Goal: Information Seeking & Learning: Find specific fact

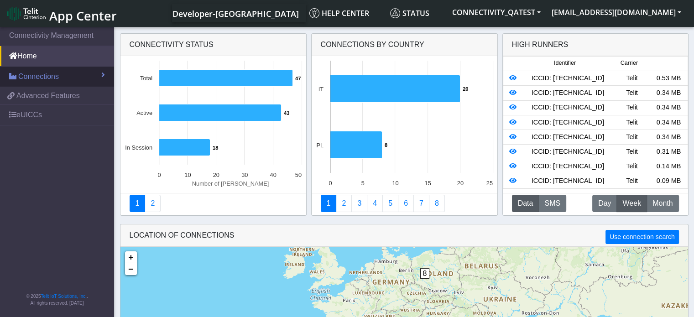
click at [26, 77] on span "Connections" at bounding box center [38, 76] width 41 height 11
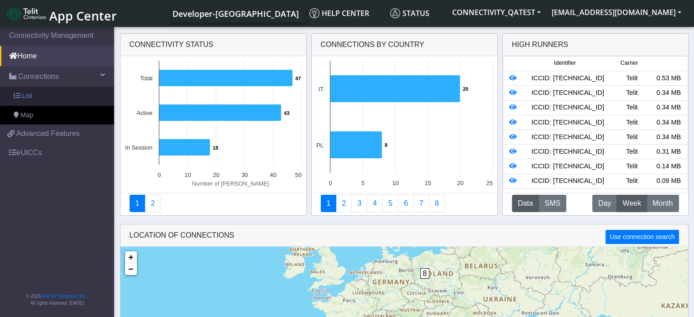
click at [25, 94] on span "List" at bounding box center [27, 96] width 10 height 10
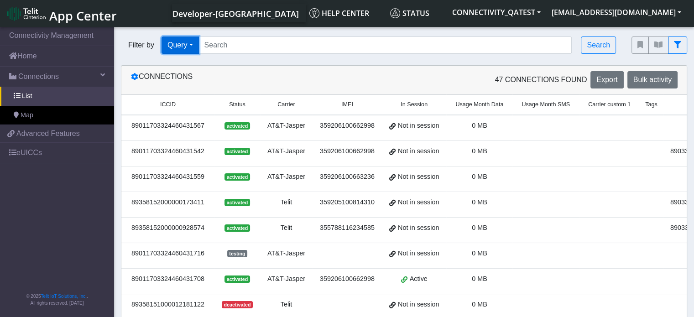
click at [195, 45] on button "Query" at bounding box center [179, 44] width 37 height 17
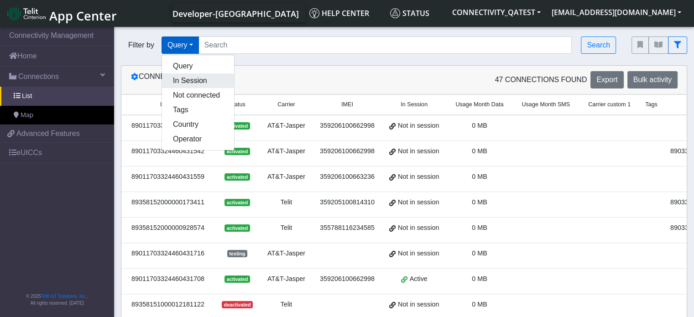
click at [194, 85] on button "In Session" at bounding box center [198, 80] width 72 height 15
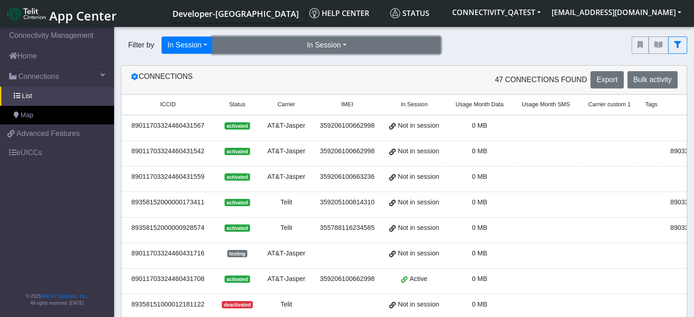
click at [373, 45] on button "In Session" at bounding box center [327, 44] width 228 height 17
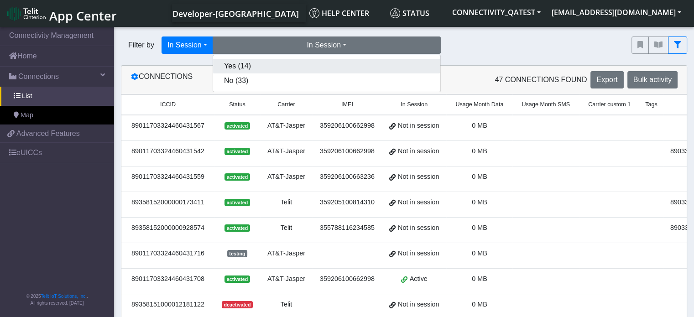
click at [337, 65] on button "Yes (14)" at bounding box center [326, 66] width 227 height 15
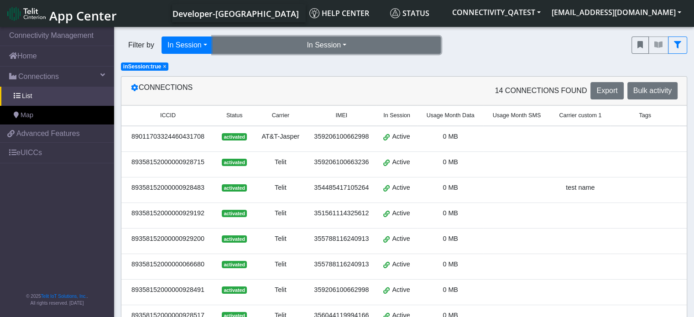
click at [342, 41] on button "In Session" at bounding box center [327, 44] width 228 height 17
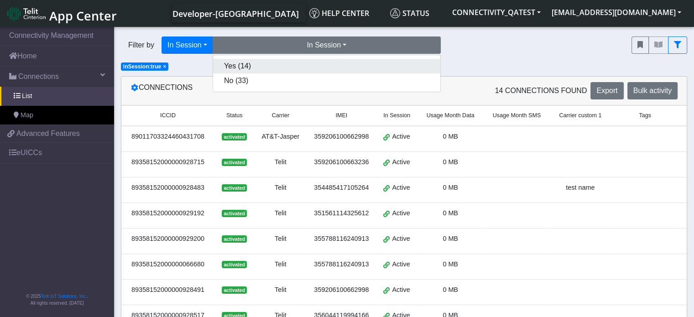
click at [328, 69] on button "Yes (14)" at bounding box center [326, 66] width 227 height 15
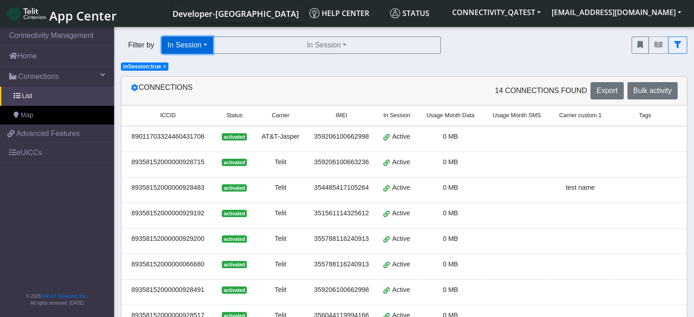
click at [207, 44] on button "In Session" at bounding box center [187, 44] width 52 height 17
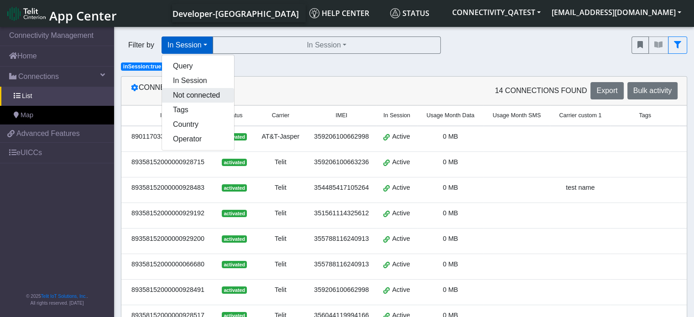
click at [192, 91] on button "Not connected" at bounding box center [198, 95] width 72 height 15
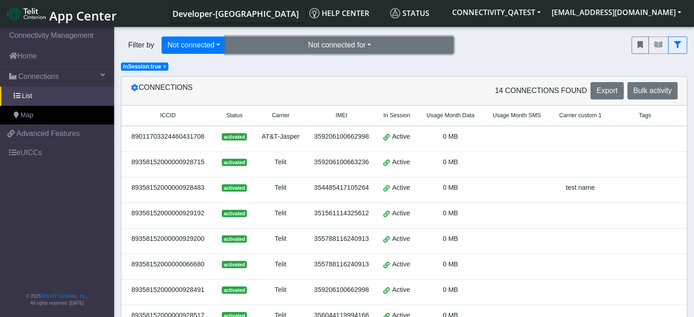
click at [316, 43] on button "Not connected for" at bounding box center [339, 44] width 228 height 17
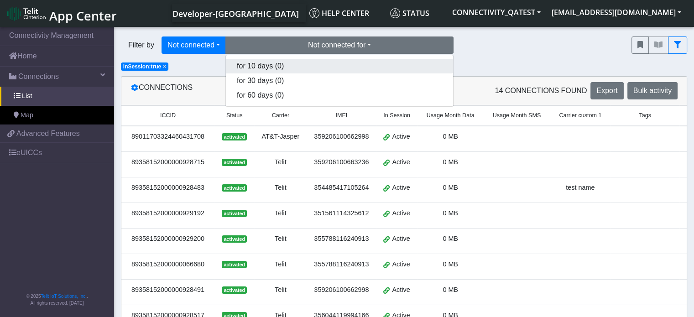
click at [278, 69] on button "for 10 days (0)" at bounding box center [339, 66] width 227 height 15
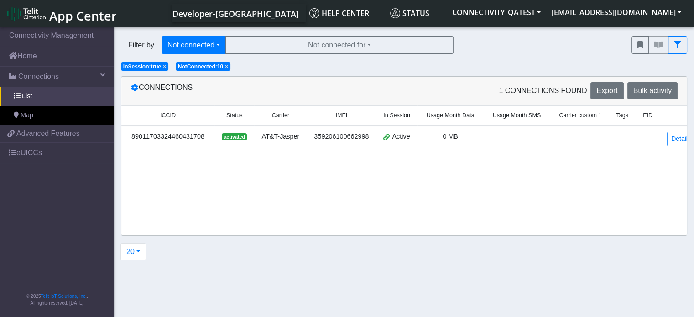
click at [225, 69] on span "×" at bounding box center [226, 66] width 3 height 6
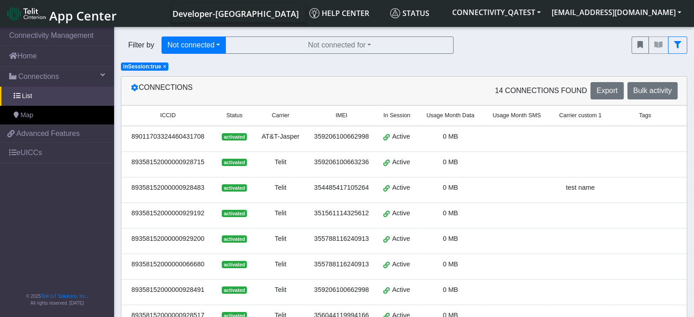
click at [163, 68] on span "×" at bounding box center [164, 66] width 3 height 6
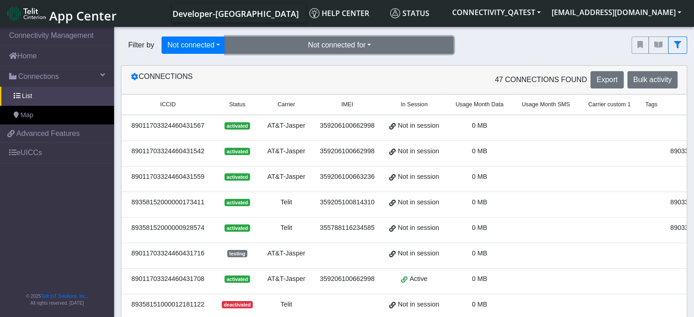
click at [266, 43] on button "Not connected for" at bounding box center [339, 44] width 228 height 17
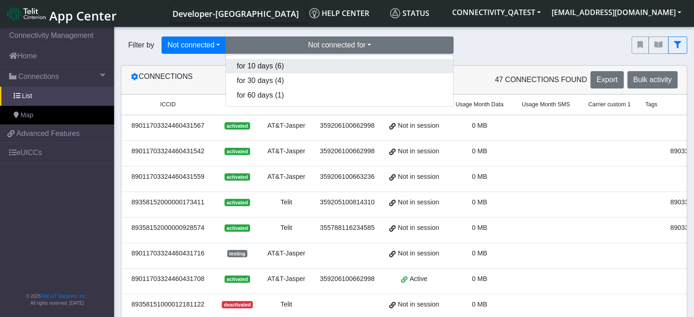
click at [252, 64] on button "for 10 days (6)" at bounding box center [339, 66] width 227 height 15
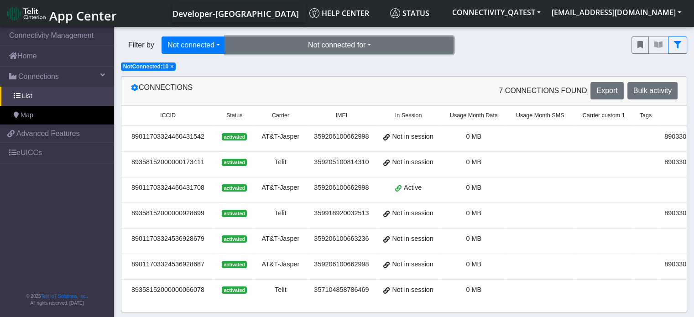
click at [300, 43] on button "Not connected for" at bounding box center [339, 44] width 228 height 17
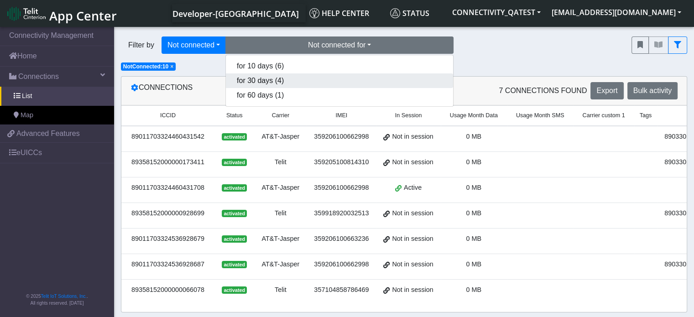
click at [291, 78] on button "for 30 days (4)" at bounding box center [339, 80] width 227 height 15
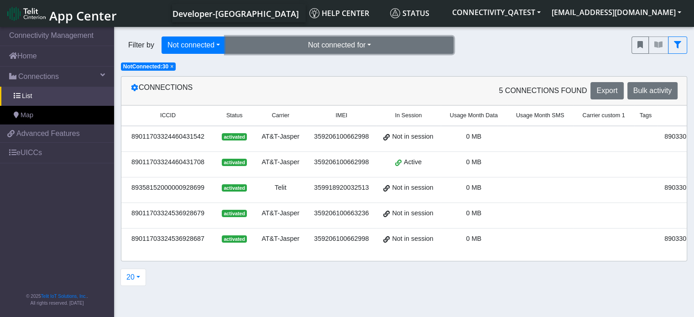
click at [308, 39] on button "Not connected for" at bounding box center [339, 44] width 228 height 17
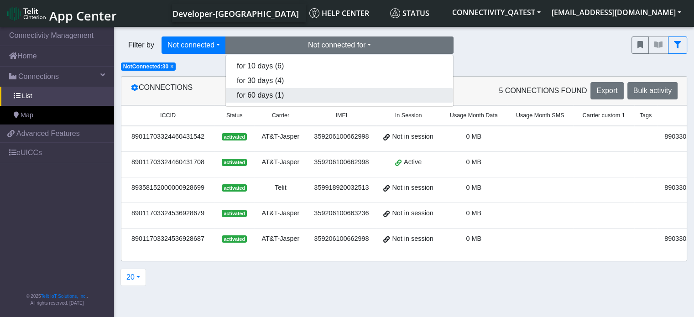
click at [290, 90] on button "for 60 days (1)" at bounding box center [339, 95] width 227 height 15
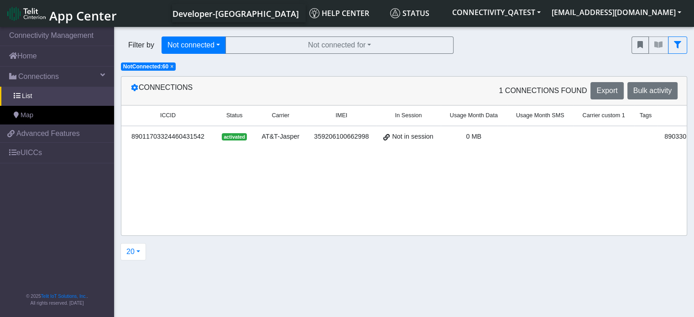
click at [318, 34] on div "Filter by Not connected Query In Session Not connected Tags Country Operator No…" at bounding box center [369, 45] width 510 height 31
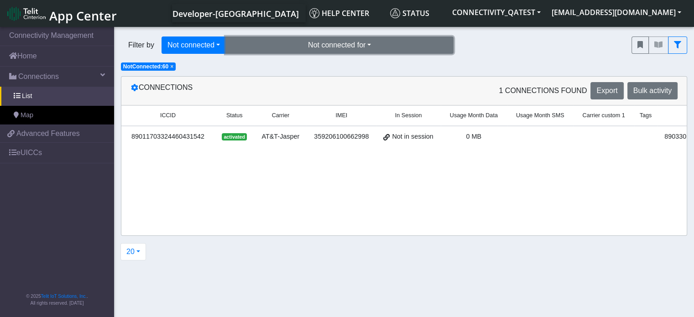
click at [314, 41] on button "Not connected for" at bounding box center [339, 44] width 228 height 17
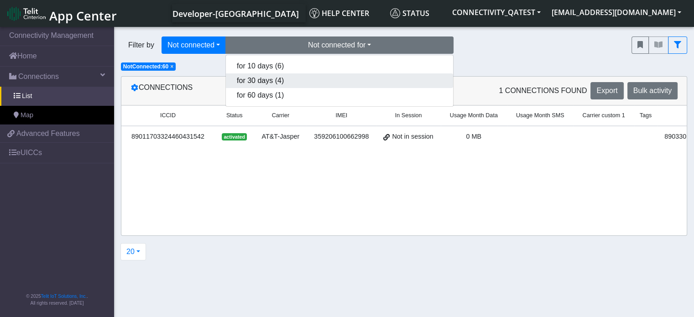
click at [268, 81] on button "for 30 days (4)" at bounding box center [339, 80] width 227 height 15
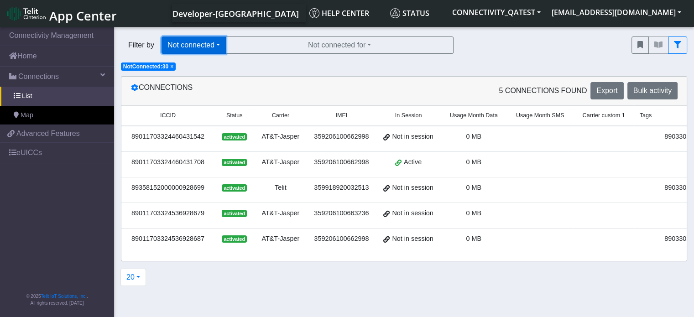
click at [223, 47] on button "Not connected" at bounding box center [193, 44] width 64 height 17
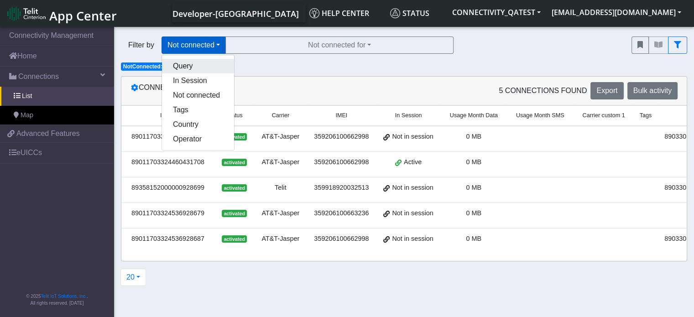
drag, startPoint x: 191, startPoint y: 69, endPoint x: 181, endPoint y: 68, distance: 10.6
click at [191, 69] on button "Query" at bounding box center [198, 66] width 72 height 15
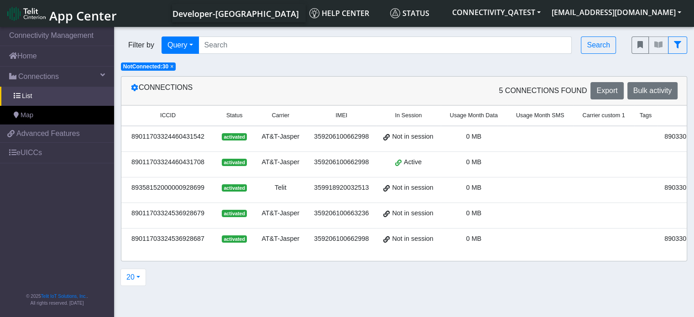
click at [172, 67] on span "×" at bounding box center [171, 66] width 3 height 6
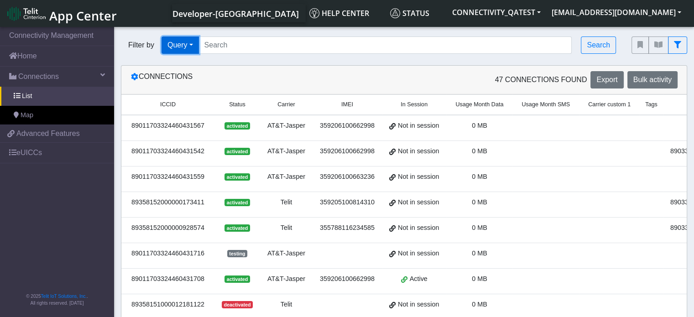
click at [191, 43] on button "Query" at bounding box center [179, 44] width 37 height 17
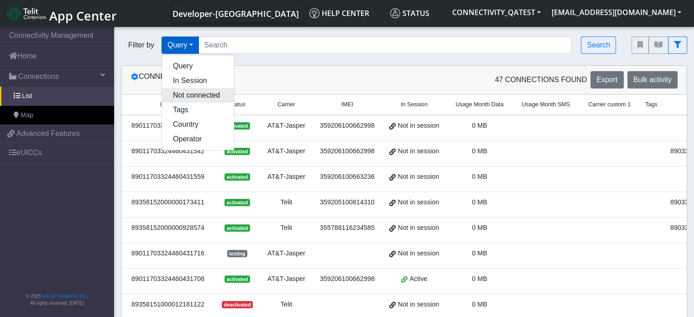
click at [191, 91] on button "Not connected" at bounding box center [198, 95] width 72 height 15
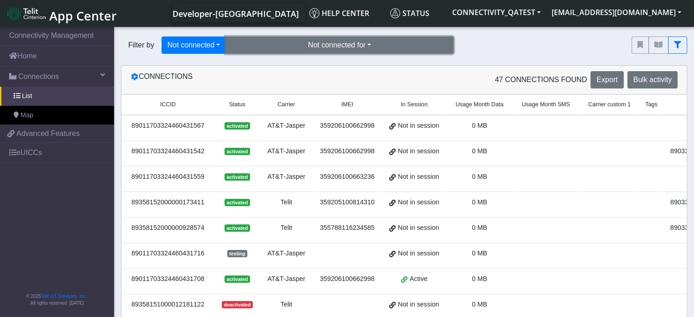
click at [336, 47] on button "Not connected for" at bounding box center [339, 44] width 228 height 17
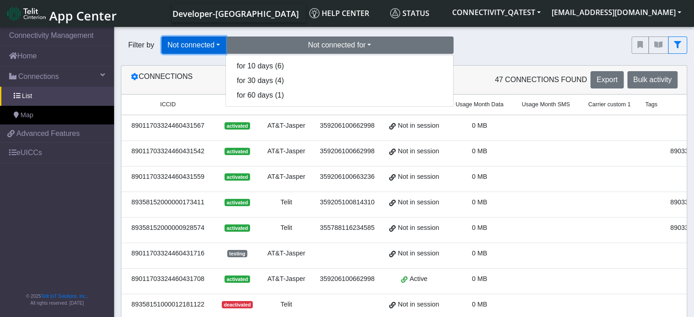
click at [218, 41] on button "Not connected" at bounding box center [193, 44] width 64 height 17
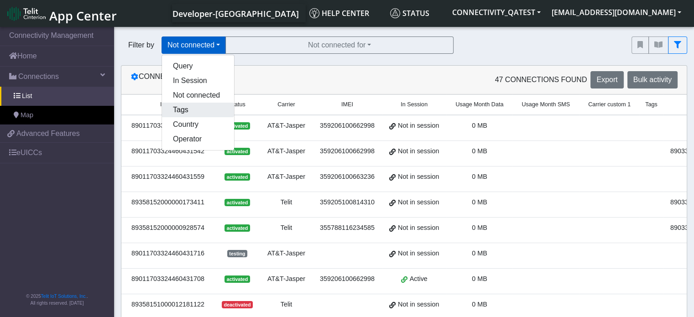
click at [210, 110] on button "Tags" at bounding box center [198, 110] width 72 height 15
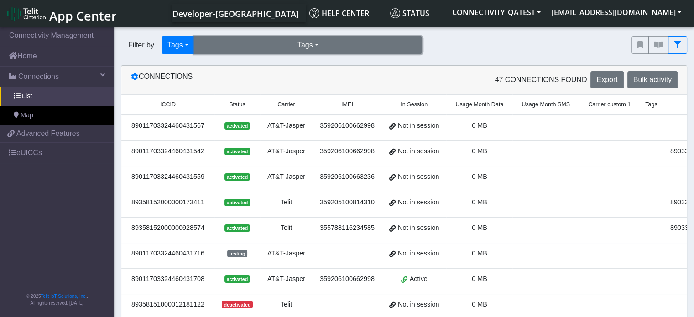
click at [341, 50] on button "Tags" at bounding box center [308, 44] width 228 height 17
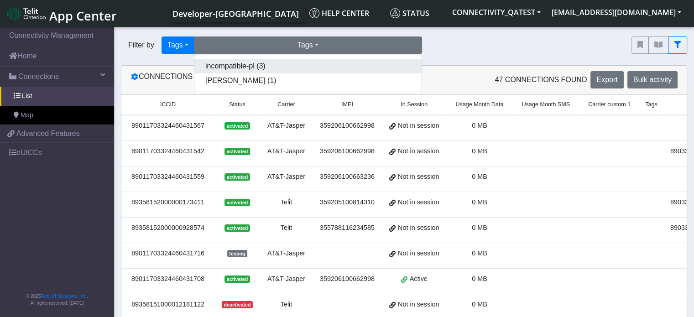
click at [320, 65] on button "incompatible-pl (3)" at bounding box center [307, 66] width 227 height 15
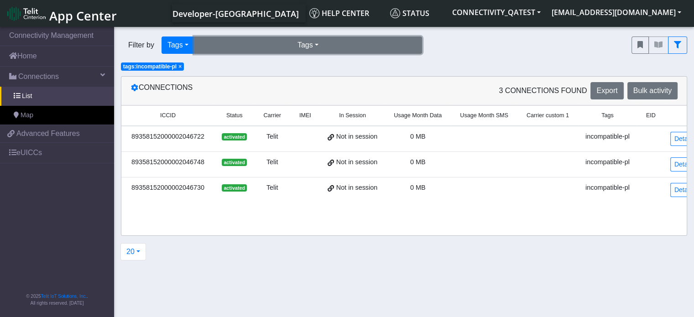
click at [322, 48] on button "Tags" at bounding box center [308, 44] width 228 height 17
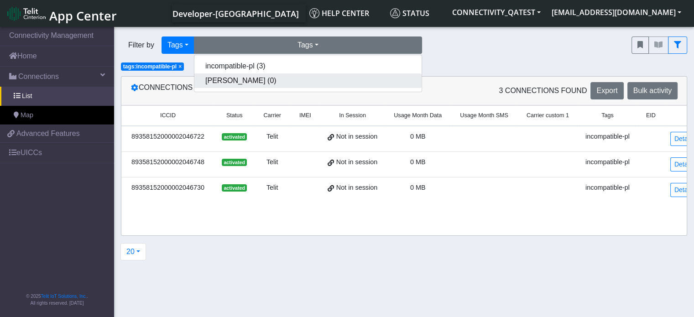
click at [311, 83] on button "[PERSON_NAME] (0)" at bounding box center [307, 80] width 227 height 15
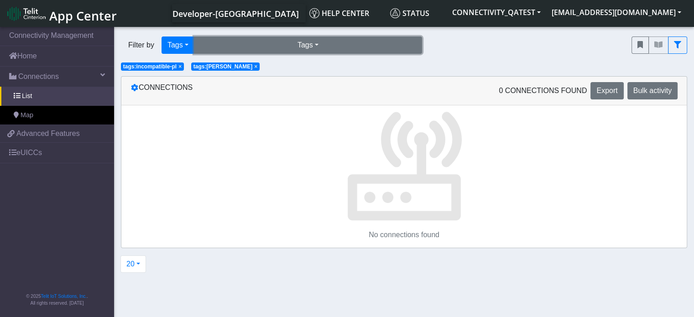
click at [320, 47] on button "Tags" at bounding box center [308, 44] width 228 height 17
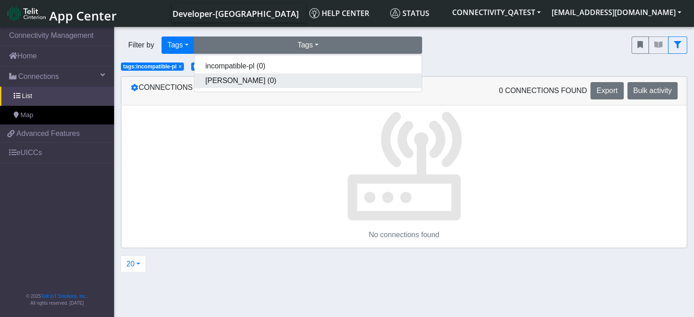
click at [235, 82] on button "[PERSON_NAME] (0)" at bounding box center [307, 80] width 227 height 15
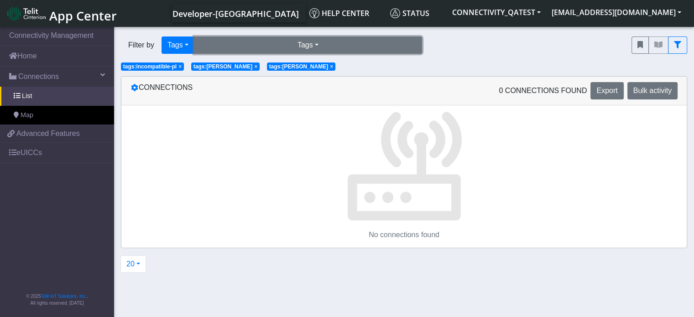
click at [315, 47] on button "Tags" at bounding box center [308, 44] width 228 height 17
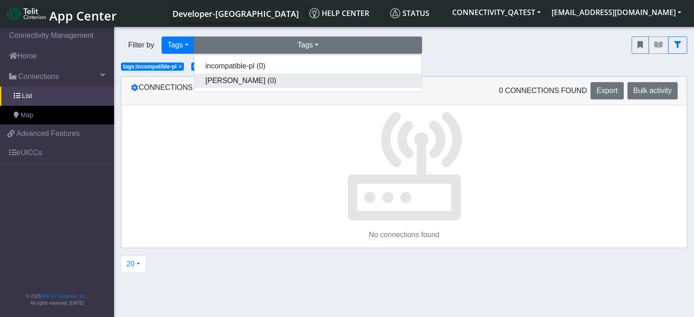
click at [271, 77] on button "[PERSON_NAME] (0)" at bounding box center [307, 80] width 227 height 15
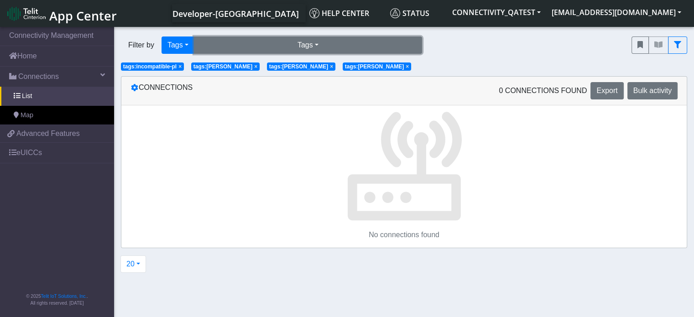
click at [328, 51] on button "Tags" at bounding box center [308, 44] width 228 height 17
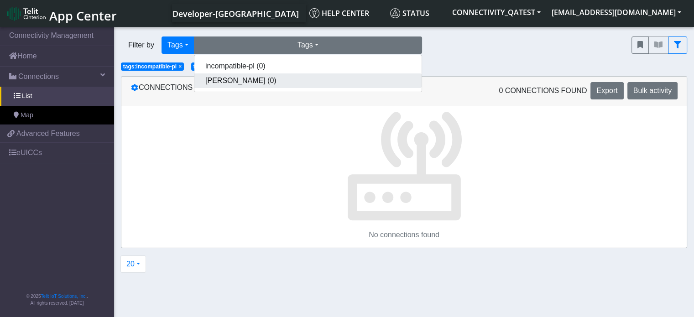
click at [327, 81] on button "[PERSON_NAME] (0)" at bounding box center [307, 80] width 227 height 15
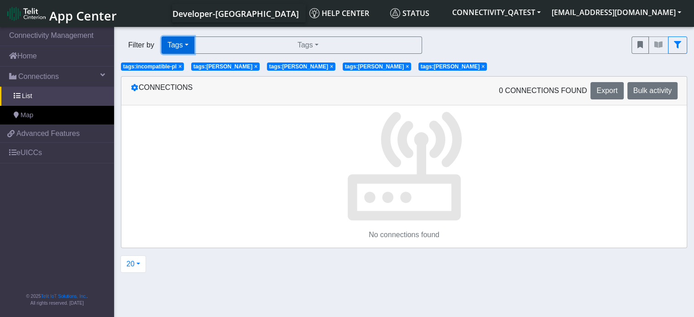
click at [182, 39] on button "Tags" at bounding box center [177, 44] width 33 height 17
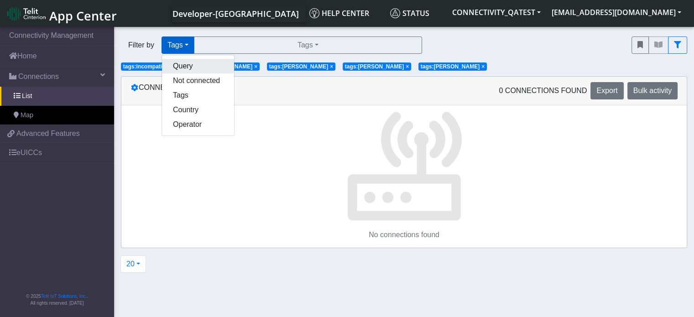
click at [177, 62] on button "Query" at bounding box center [198, 66] width 72 height 15
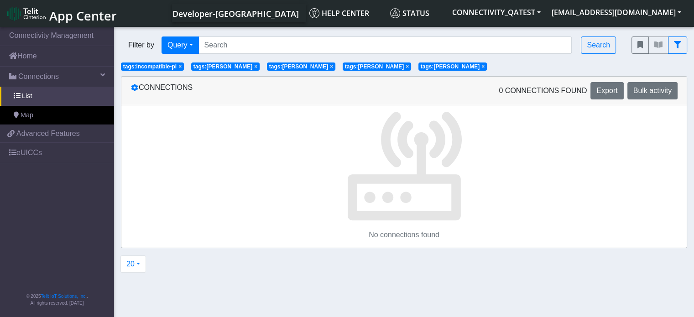
click at [481, 67] on span "×" at bounding box center [482, 66] width 3 height 6
click at [406, 67] on span "×" at bounding box center [407, 66] width 3 height 6
click at [330, 68] on span "×" at bounding box center [331, 66] width 3 height 6
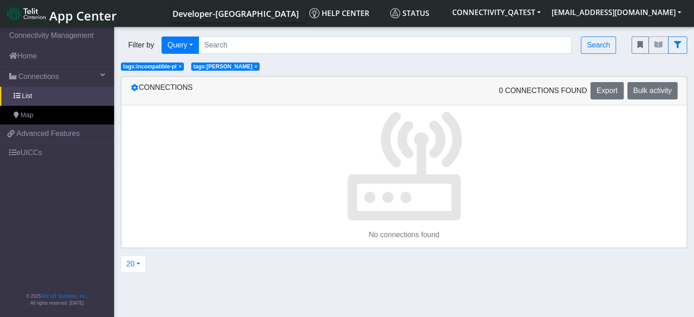
click at [254, 68] on span "×" at bounding box center [255, 66] width 3 height 6
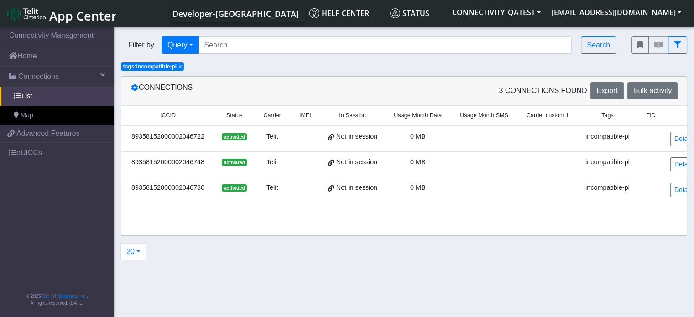
click at [178, 70] on span "×" at bounding box center [179, 66] width 3 height 6
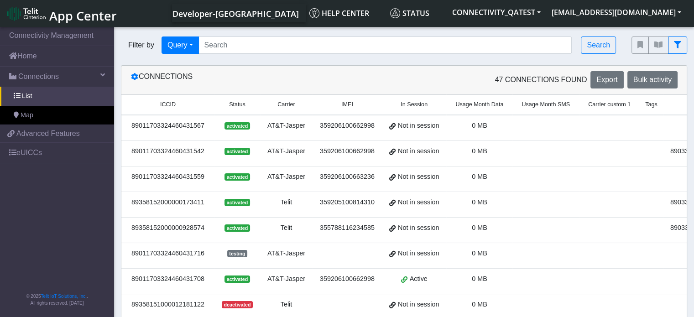
drag, startPoint x: 211, startPoint y: 127, endPoint x: 132, endPoint y: 127, distance: 78.5
click at [132, 127] on td "89011703324460431567" at bounding box center [167, 128] width 93 height 26
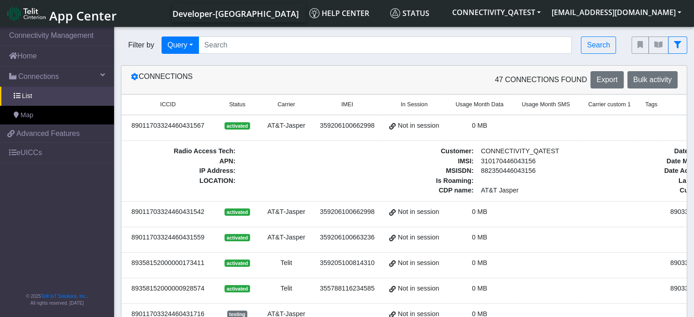
copy div "89011703324460431567"
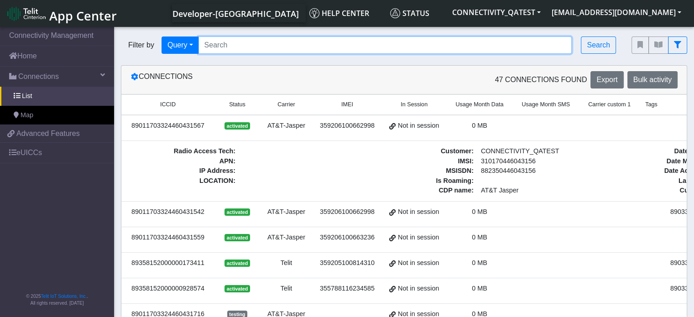
click at [254, 43] on input "Search..." at bounding box center [385, 44] width 374 height 17
paste input "89011703324460431567"
type input "89011703324460431567"
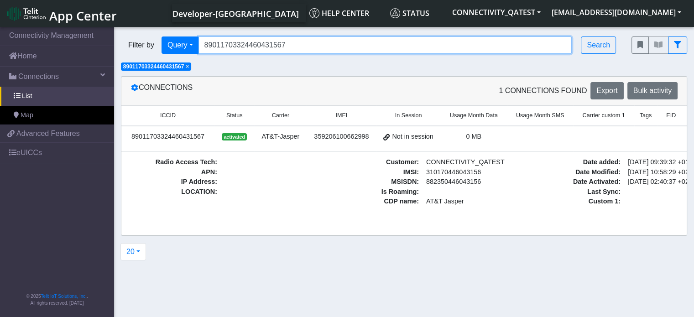
click at [317, 49] on input "89011703324460431567" at bounding box center [385, 44] width 374 height 17
click at [309, 43] on input "89011703324460431567" at bounding box center [385, 44] width 374 height 17
drag, startPoint x: 301, startPoint y: 49, endPoint x: 202, endPoint y: 43, distance: 99.6
click at [202, 43] on input "89011703324460431567" at bounding box center [385, 44] width 374 height 17
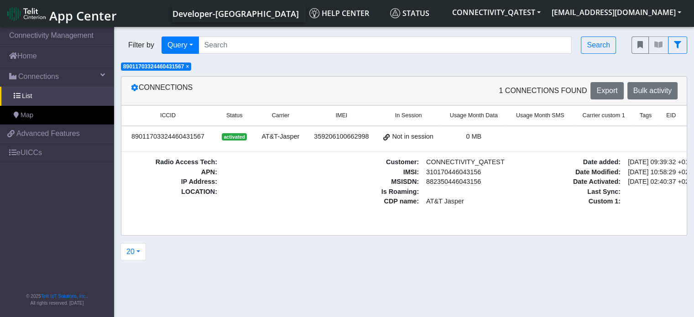
click at [189, 68] on span "×" at bounding box center [187, 66] width 3 height 6
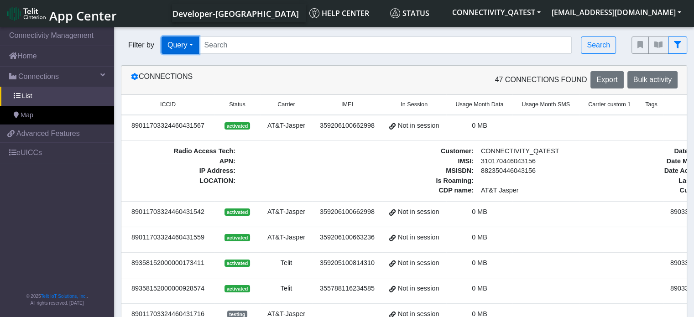
click at [195, 45] on button "Query" at bounding box center [179, 44] width 37 height 17
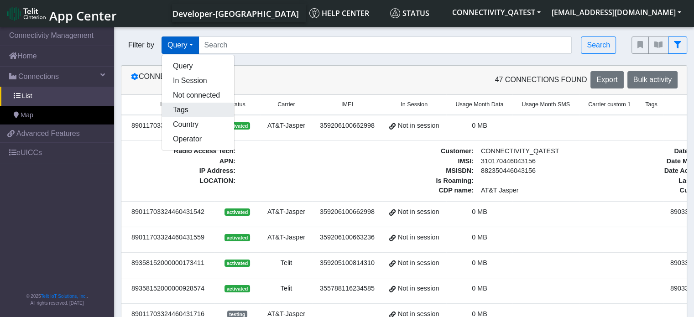
click at [178, 114] on button "Tags" at bounding box center [198, 110] width 72 height 15
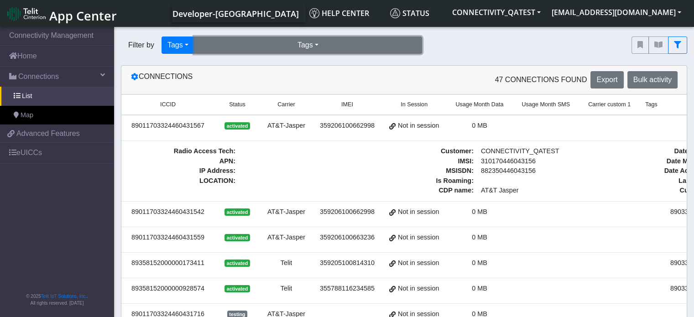
click at [272, 43] on button "Tags" at bounding box center [308, 44] width 228 height 17
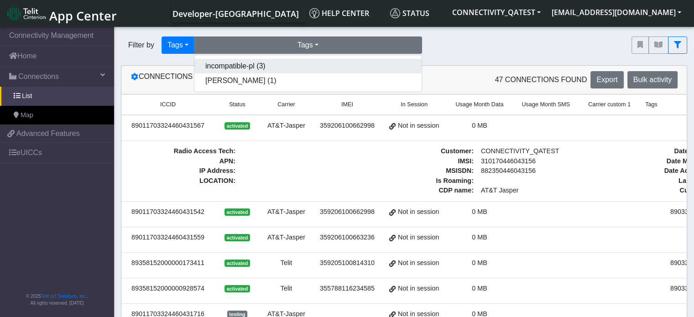
click at [265, 64] on button "incompatible-pl (3)" at bounding box center [307, 66] width 227 height 15
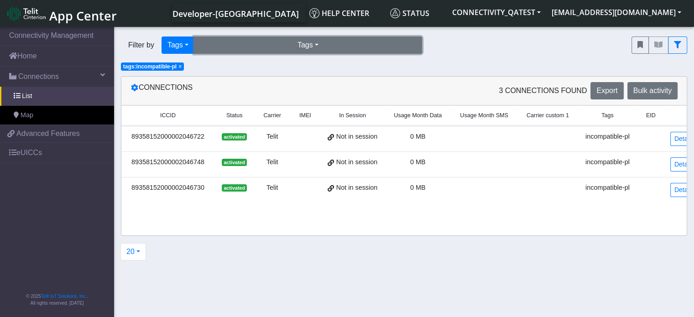
click at [272, 47] on button "Tags" at bounding box center [308, 44] width 228 height 17
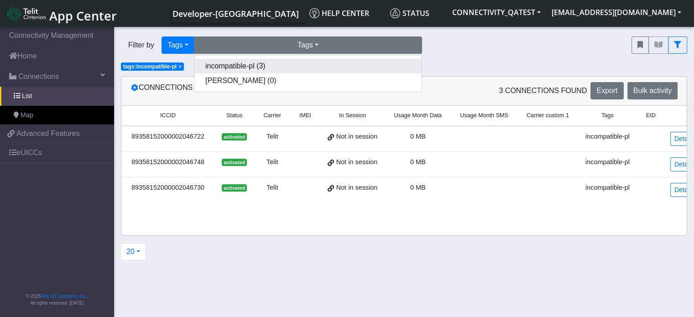
click at [265, 67] on button "incompatible-pl (3)" at bounding box center [307, 66] width 227 height 15
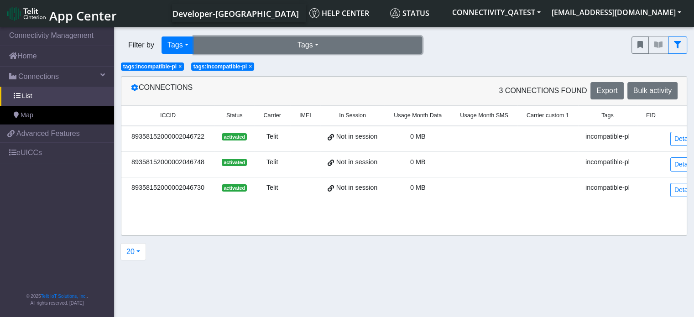
click at [288, 45] on button "Tags" at bounding box center [308, 44] width 228 height 17
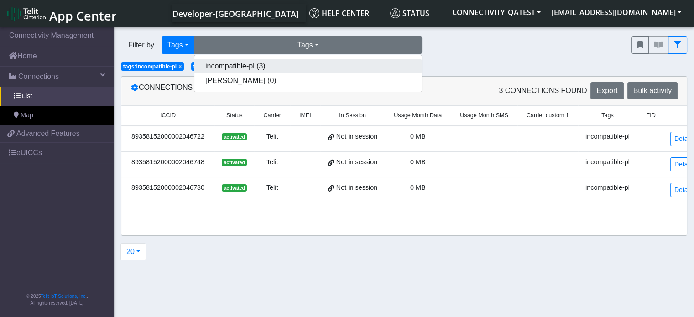
click at [281, 65] on button "incompatible-pl (3)" at bounding box center [307, 66] width 227 height 15
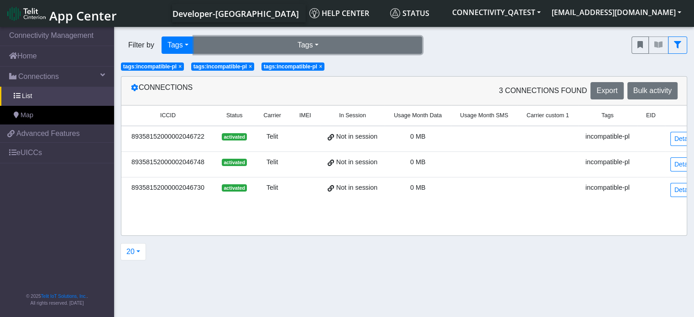
click at [309, 47] on button "Tags" at bounding box center [308, 44] width 228 height 17
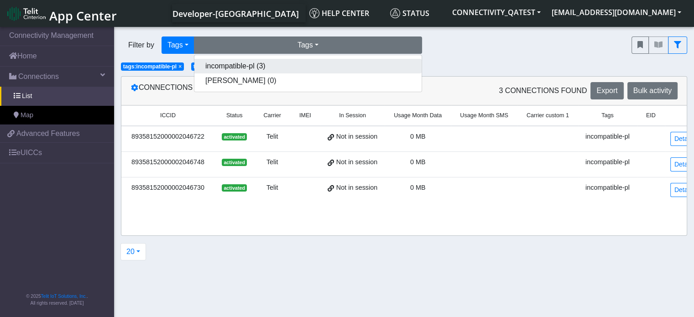
click at [316, 67] on button "incompatible-pl (3)" at bounding box center [307, 66] width 227 height 15
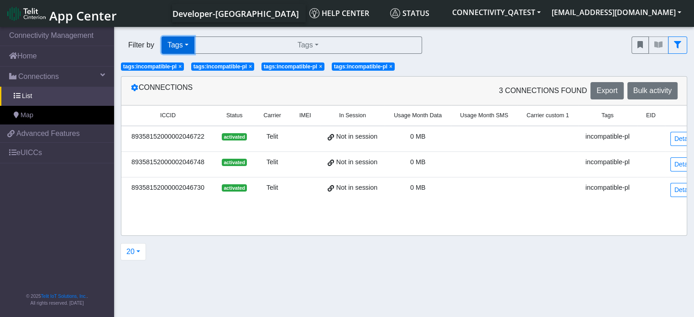
click at [186, 46] on button "Tags" at bounding box center [177, 44] width 33 height 17
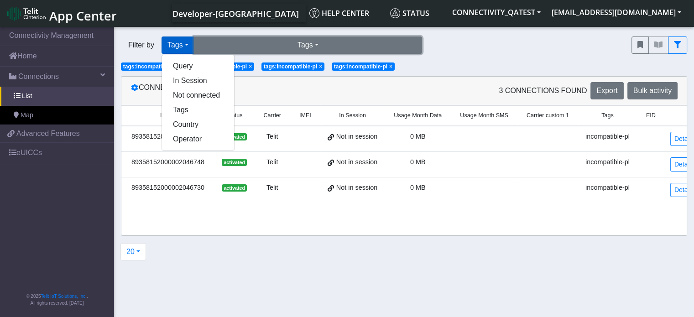
click at [332, 40] on button "Tags" at bounding box center [308, 44] width 228 height 17
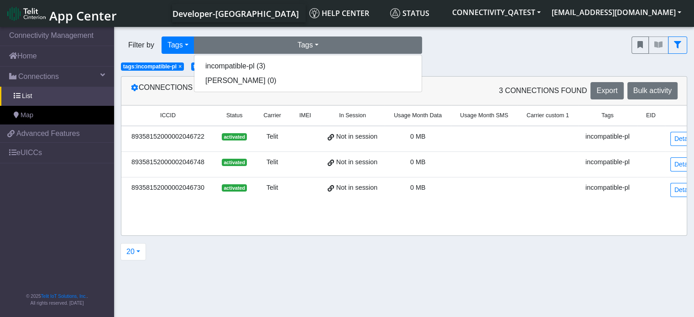
click at [451, 56] on div "Filter by Tags Query In Session Not connected Tags Country Operator Tags incomp…" at bounding box center [369, 45] width 510 height 31
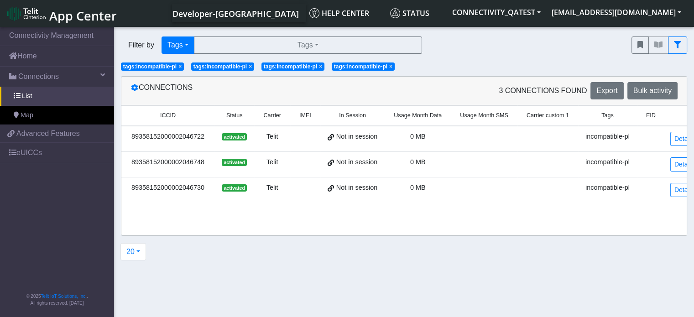
click at [392, 65] on span "×" at bounding box center [390, 66] width 3 height 6
click at [321, 66] on span "×" at bounding box center [320, 66] width 3 height 6
click at [252, 68] on span "×" at bounding box center [250, 66] width 3 height 6
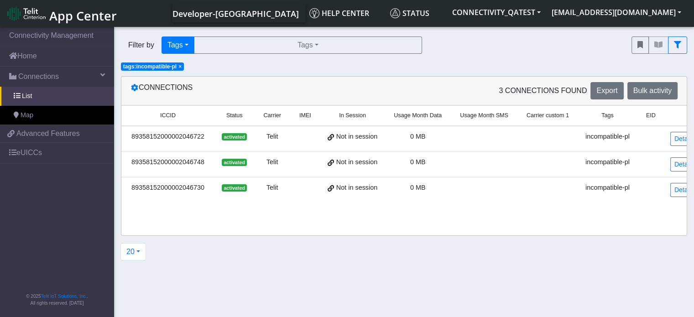
click at [178, 68] on span "×" at bounding box center [179, 66] width 3 height 6
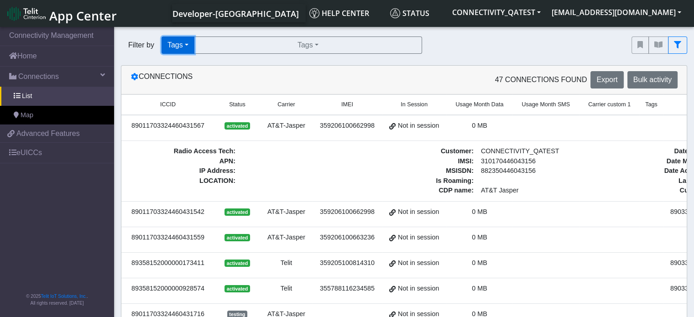
click at [188, 47] on button "Tags" at bounding box center [177, 44] width 33 height 17
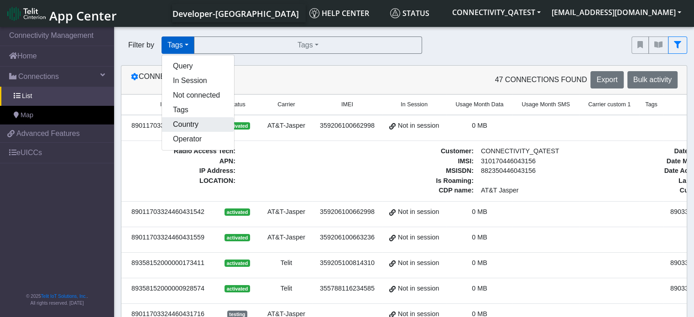
click at [212, 131] on button "Country" at bounding box center [198, 124] width 72 height 15
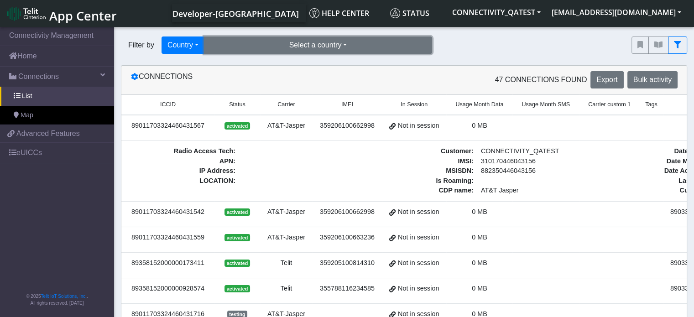
click at [332, 48] on button "Select a country" at bounding box center [318, 44] width 228 height 17
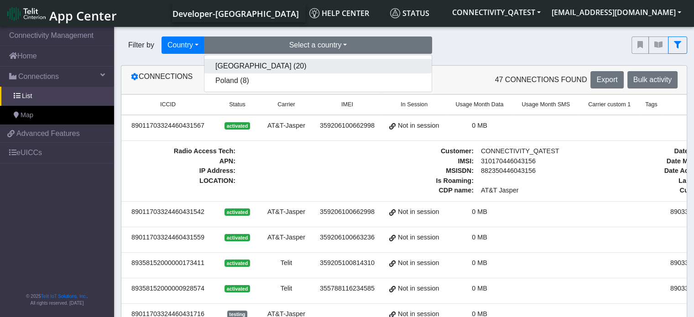
click at [316, 66] on button "[GEOGRAPHIC_DATA] (20)" at bounding box center [317, 66] width 227 height 15
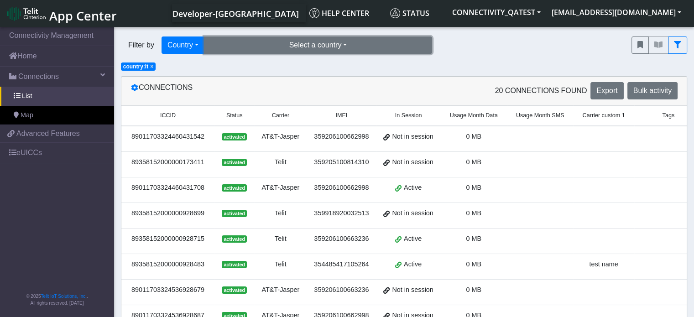
click at [341, 41] on button "Select a country" at bounding box center [318, 44] width 228 height 17
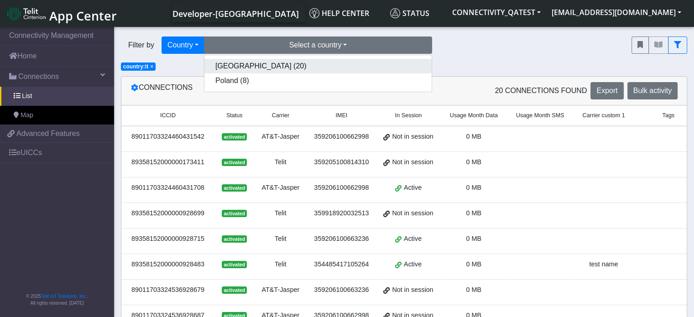
click at [324, 71] on button "[GEOGRAPHIC_DATA] (20)" at bounding box center [317, 66] width 227 height 15
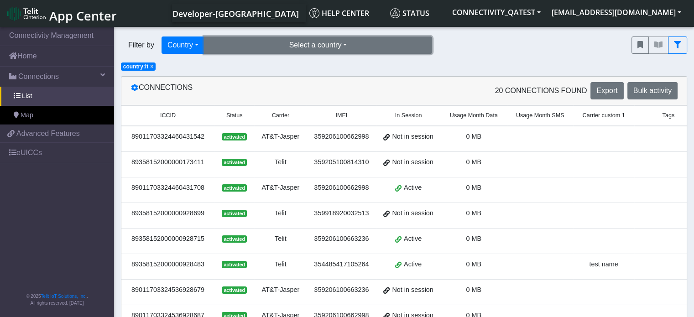
click at [334, 47] on button "Select a country" at bounding box center [318, 44] width 228 height 17
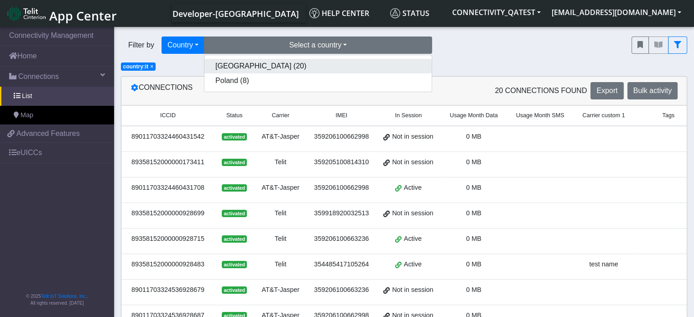
click at [326, 65] on button "[GEOGRAPHIC_DATA] (20)" at bounding box center [317, 66] width 227 height 15
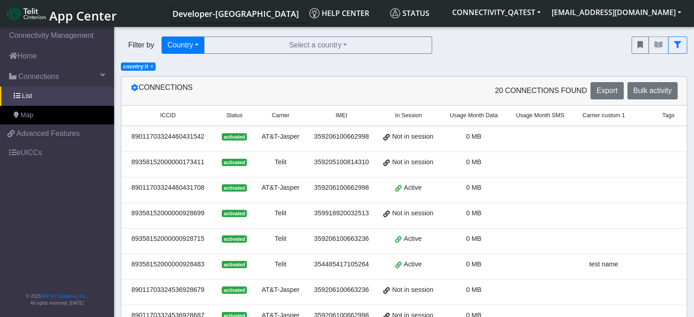
click at [151, 67] on span "×" at bounding box center [151, 66] width 3 height 6
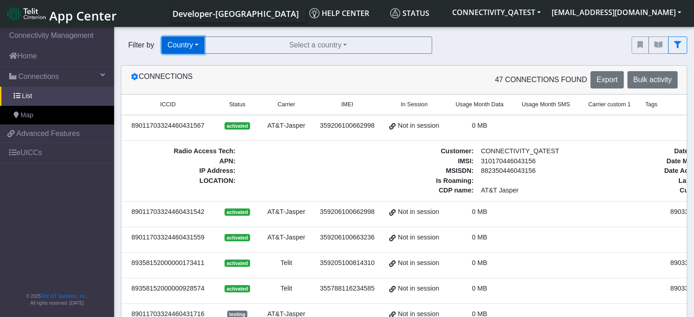
click at [203, 46] on button "Country" at bounding box center [182, 44] width 43 height 17
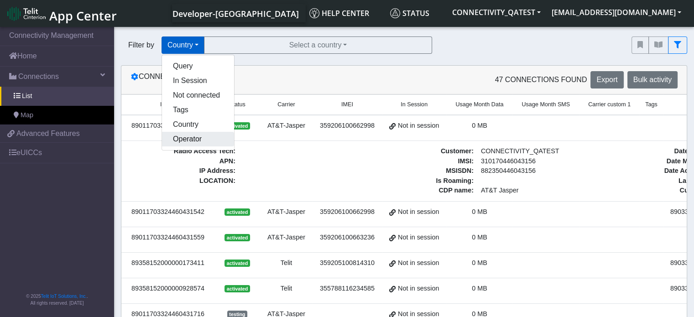
click at [200, 138] on button "Operator" at bounding box center [198, 139] width 72 height 15
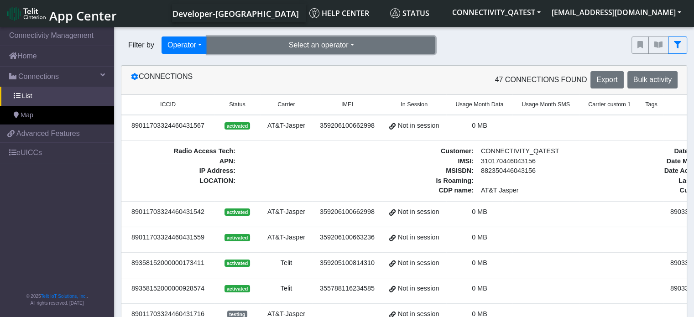
click at [318, 48] on button "Select an operator" at bounding box center [321, 44] width 228 height 17
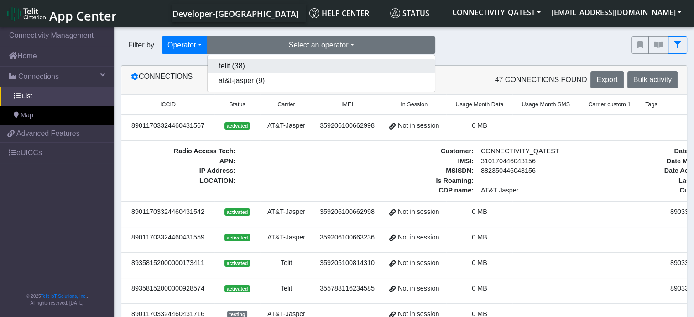
click at [308, 62] on button "telit (38)" at bounding box center [321, 66] width 227 height 15
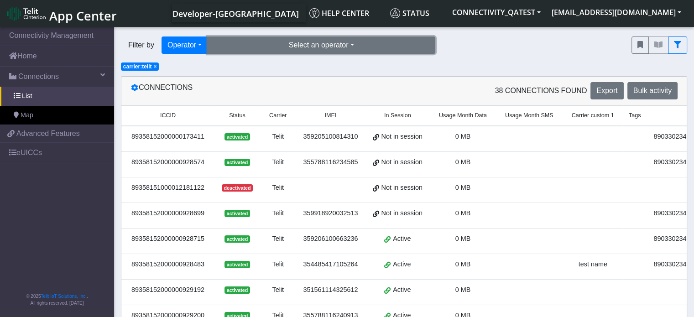
click at [324, 43] on button "Select an operator" at bounding box center [321, 44] width 228 height 17
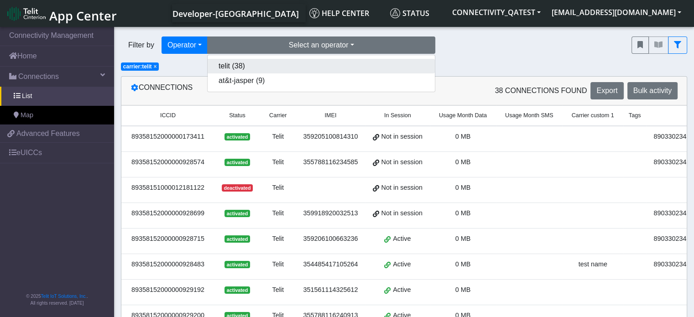
click at [311, 67] on button "telit (38)" at bounding box center [321, 66] width 227 height 15
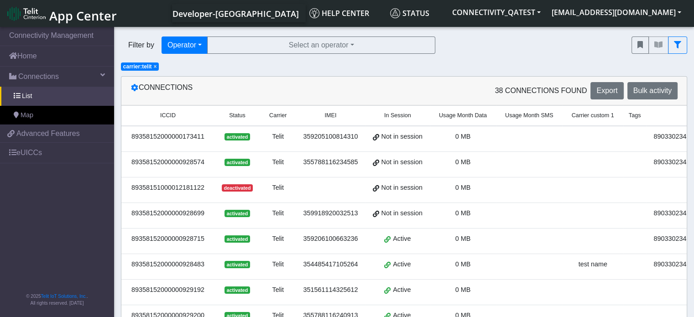
click at [155, 65] on span "×" at bounding box center [155, 66] width 3 height 6
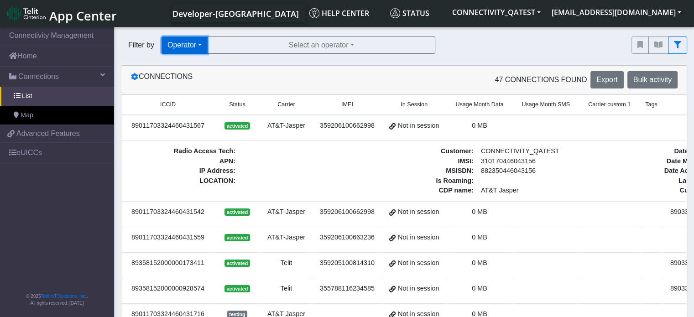
click at [198, 47] on button "Operator" at bounding box center [184, 44] width 46 height 17
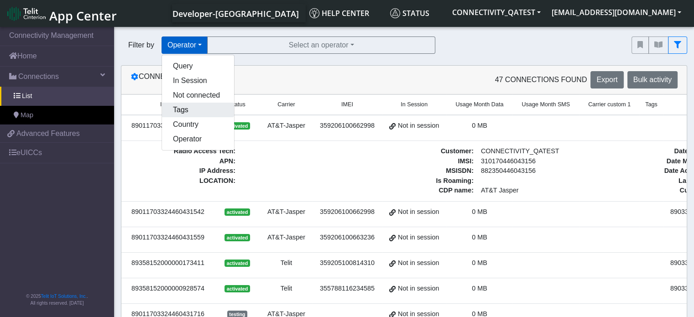
click at [193, 109] on button "Tags" at bounding box center [198, 110] width 72 height 15
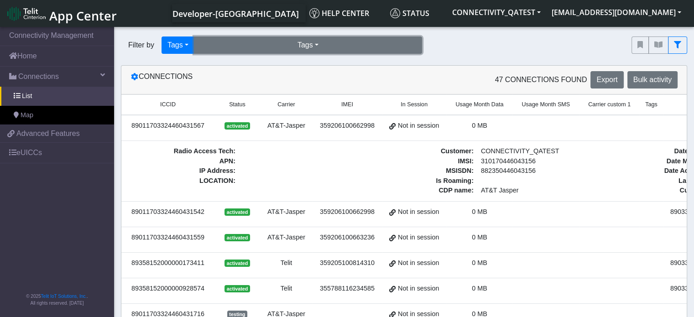
click at [298, 48] on button "Tags" at bounding box center [308, 44] width 228 height 17
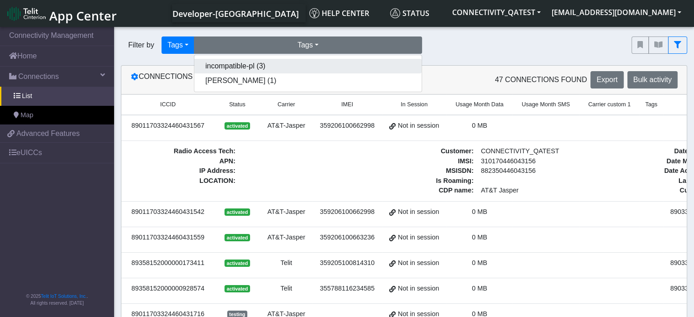
click at [290, 66] on button "incompatible-pl (3)" at bounding box center [307, 66] width 227 height 15
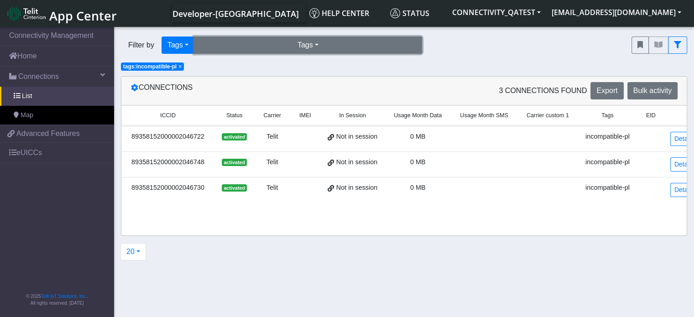
click at [251, 48] on button "Tags" at bounding box center [308, 44] width 228 height 17
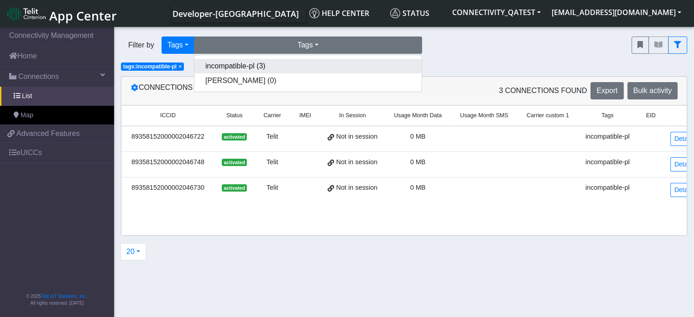
click at [251, 68] on button "incompatible-pl (3)" at bounding box center [307, 66] width 227 height 15
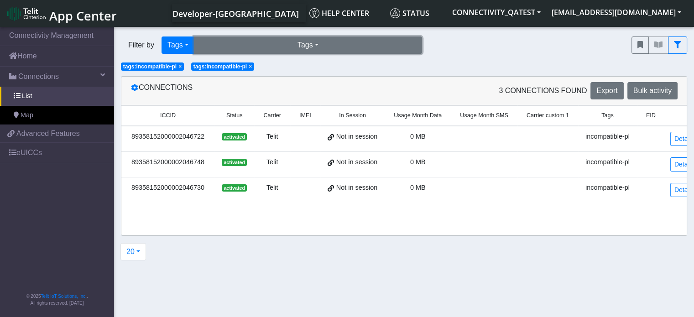
click at [290, 47] on button "Tags" at bounding box center [308, 44] width 228 height 17
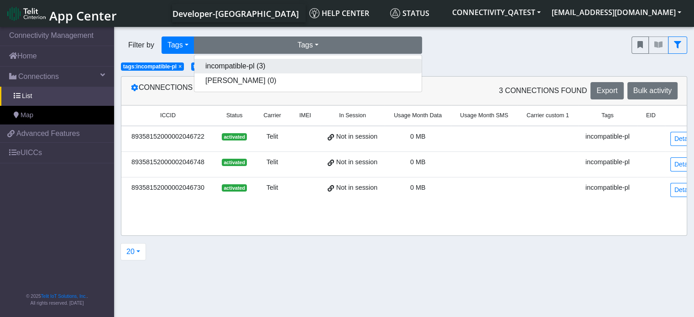
click at [284, 68] on button "incompatible-pl (3)" at bounding box center [307, 66] width 227 height 15
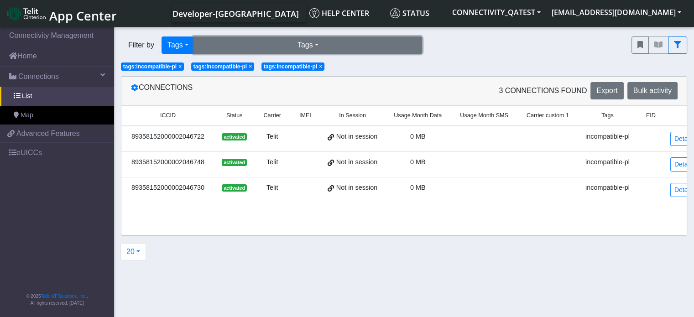
click at [300, 47] on button "Tags" at bounding box center [308, 44] width 228 height 17
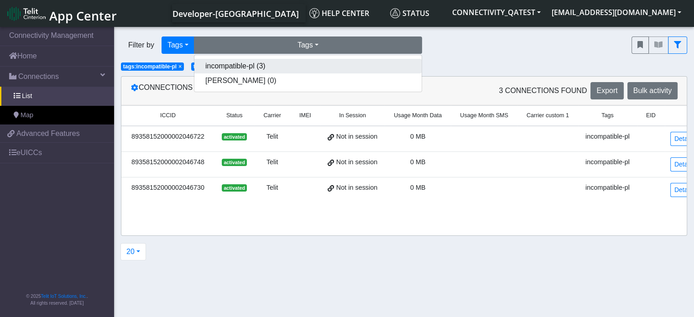
click at [291, 66] on button "incompatible-pl (3)" at bounding box center [307, 66] width 227 height 15
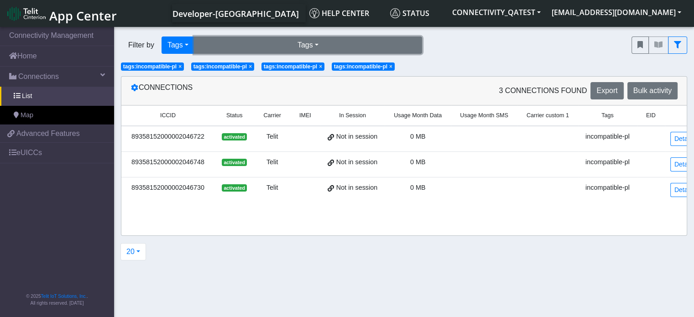
click at [309, 45] on button "Tags" at bounding box center [308, 44] width 228 height 17
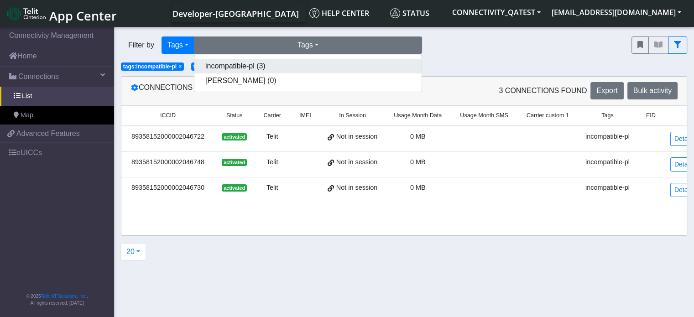
click at [309, 64] on button "incompatible-pl (3)" at bounding box center [307, 66] width 227 height 15
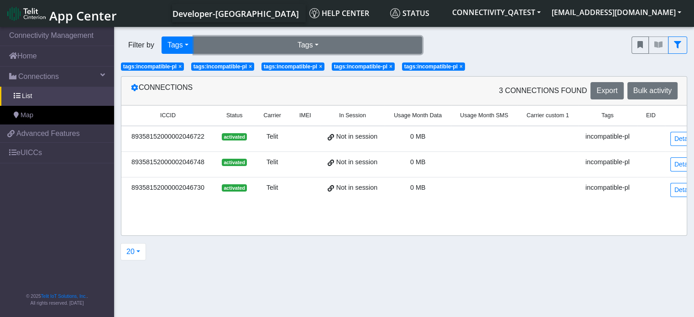
click at [317, 45] on button "Tags" at bounding box center [308, 44] width 228 height 17
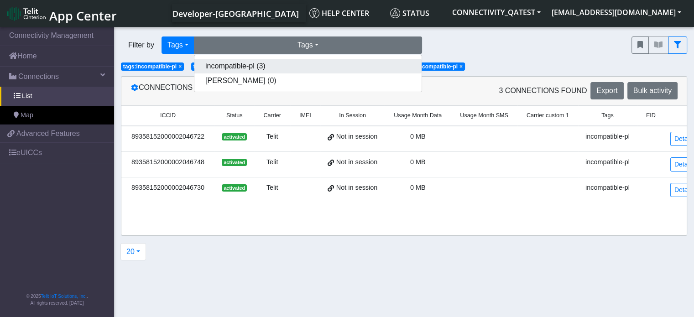
click at [307, 70] on button "incompatible-pl (3)" at bounding box center [307, 66] width 227 height 15
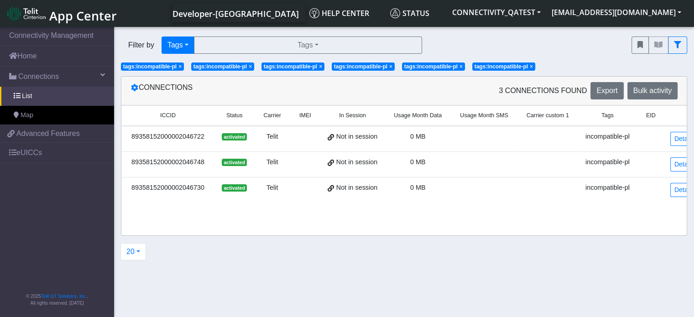
click at [86, 18] on span "App Center" at bounding box center [83, 15] width 68 height 17
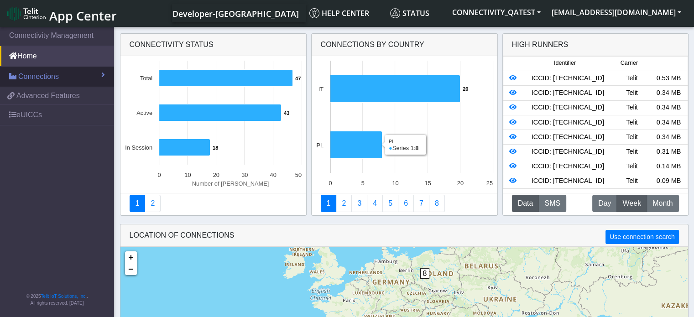
click at [49, 78] on span "Connections" at bounding box center [38, 76] width 41 height 11
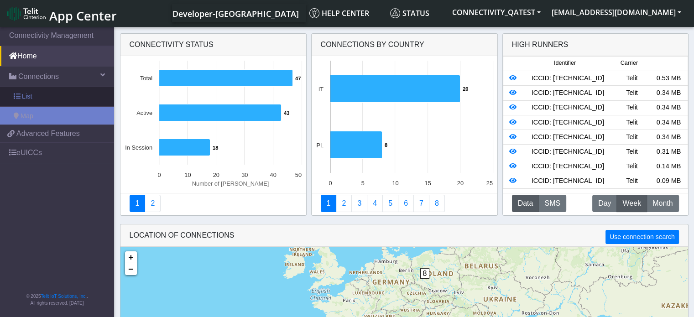
click at [40, 94] on link "List" at bounding box center [57, 96] width 114 height 19
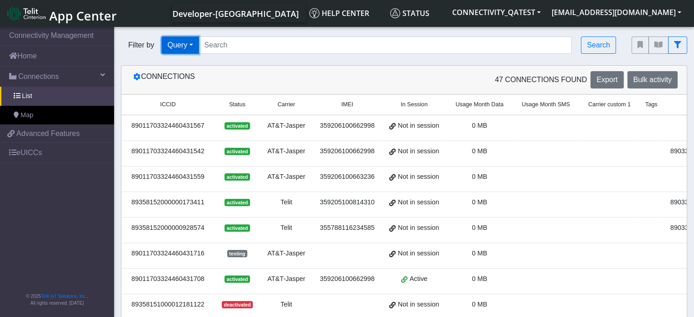
click at [183, 48] on button "Query" at bounding box center [179, 44] width 37 height 17
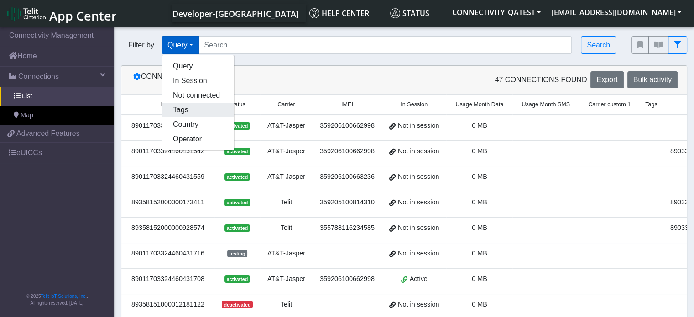
click at [172, 113] on button "Tags" at bounding box center [198, 110] width 72 height 15
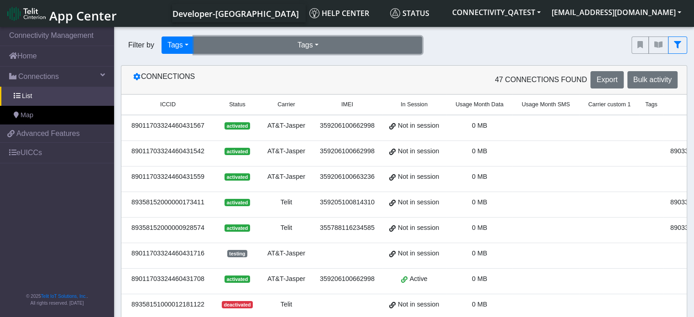
click at [293, 46] on button "Tags" at bounding box center [308, 44] width 228 height 17
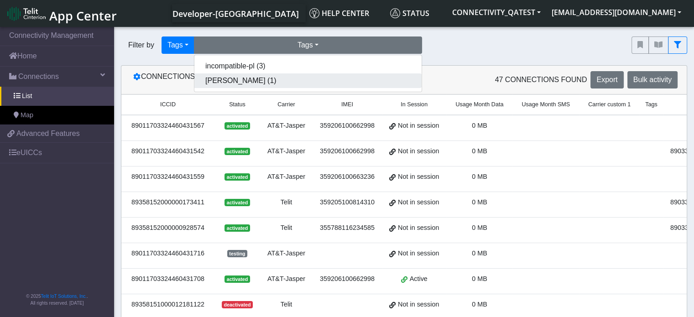
click at [278, 81] on button "[PERSON_NAME] (1)" at bounding box center [307, 80] width 227 height 15
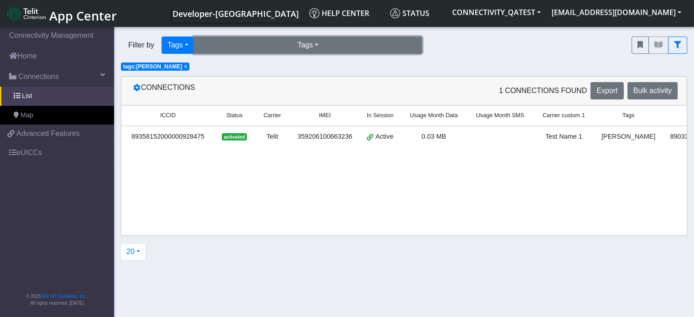
click at [303, 48] on button "Tags" at bounding box center [308, 44] width 228 height 17
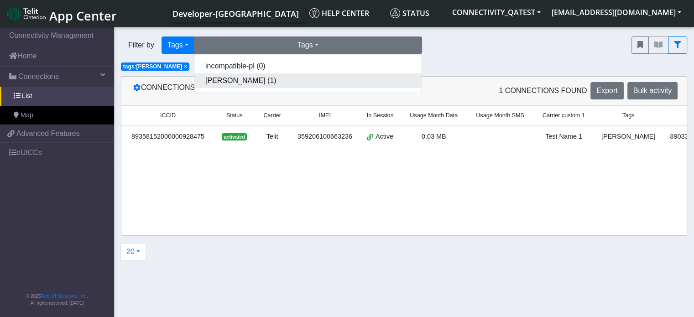
click at [287, 82] on button "[PERSON_NAME] (1)" at bounding box center [307, 80] width 227 height 15
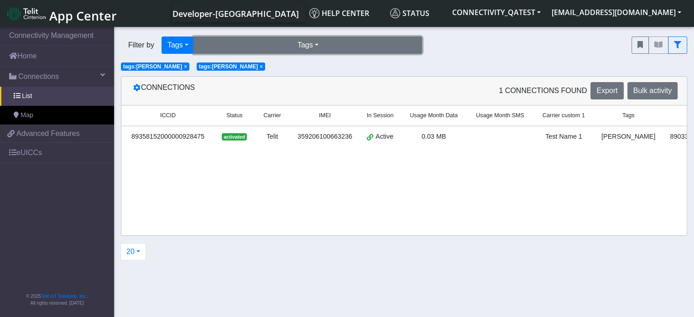
click at [311, 45] on button "Tags" at bounding box center [308, 44] width 228 height 17
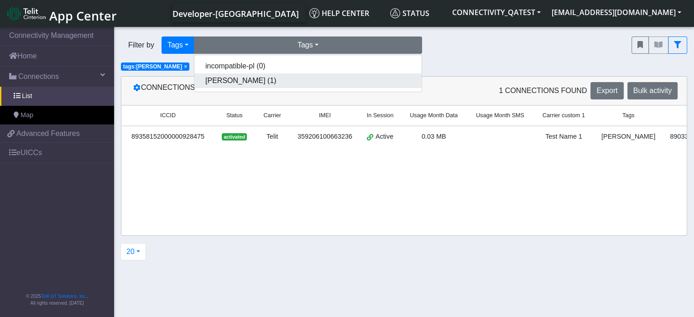
click at [300, 81] on button "[PERSON_NAME] (1)" at bounding box center [307, 80] width 227 height 15
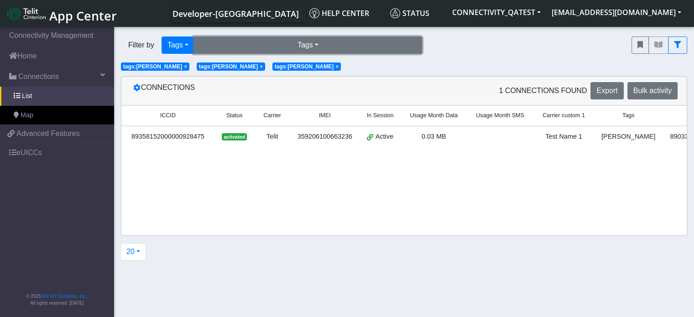
click at [308, 49] on button "Tags" at bounding box center [308, 44] width 228 height 17
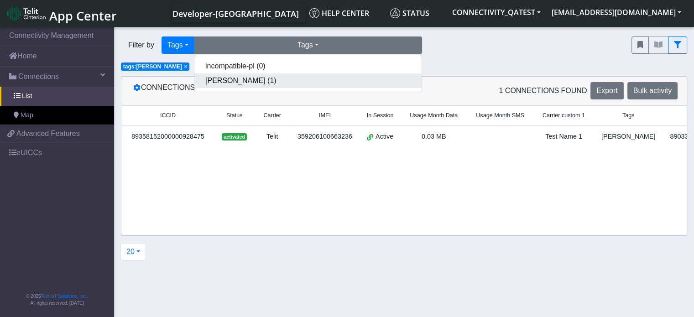
click at [287, 82] on button "[PERSON_NAME] (1)" at bounding box center [307, 80] width 227 height 15
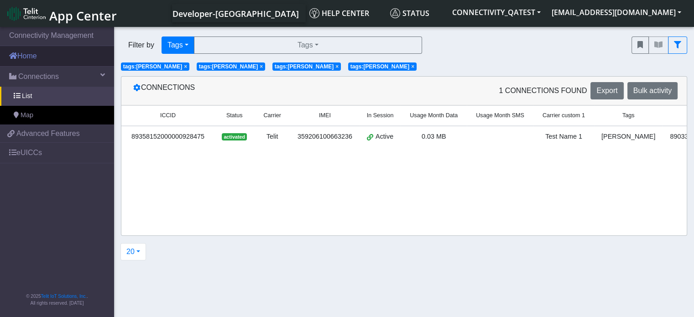
click at [36, 62] on link "Home" at bounding box center [57, 56] width 114 height 20
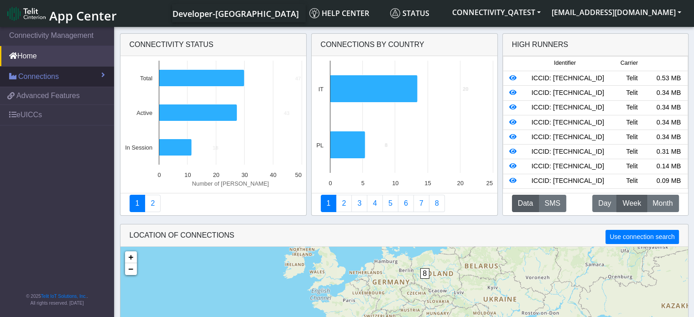
click at [42, 81] on span "Connections" at bounding box center [38, 76] width 41 height 11
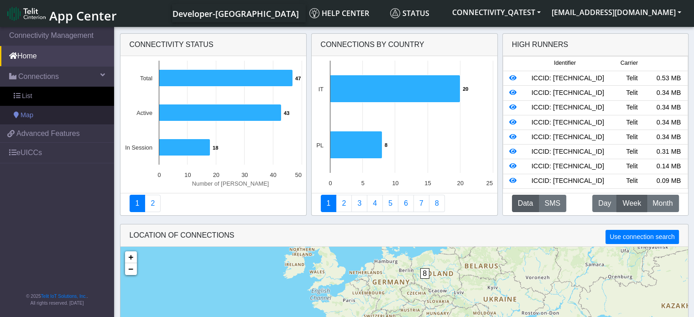
click at [54, 117] on link "Map" at bounding box center [57, 115] width 114 height 19
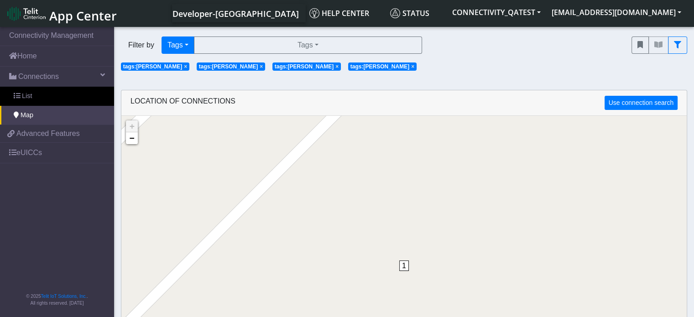
click at [411, 68] on span "×" at bounding box center [412, 66] width 3 height 6
click at [335, 64] on span "×" at bounding box center [336, 66] width 3 height 6
click at [260, 68] on span "×" at bounding box center [261, 66] width 3 height 6
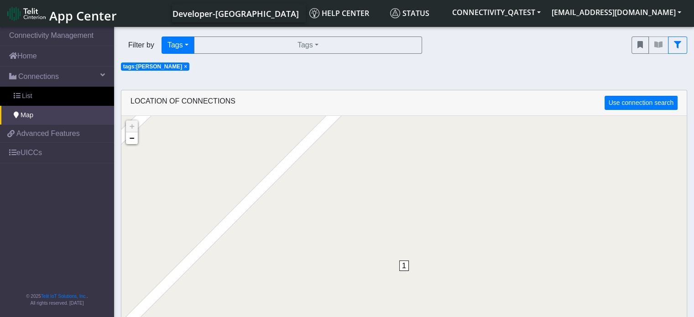
click at [184, 68] on span "×" at bounding box center [185, 66] width 3 height 6
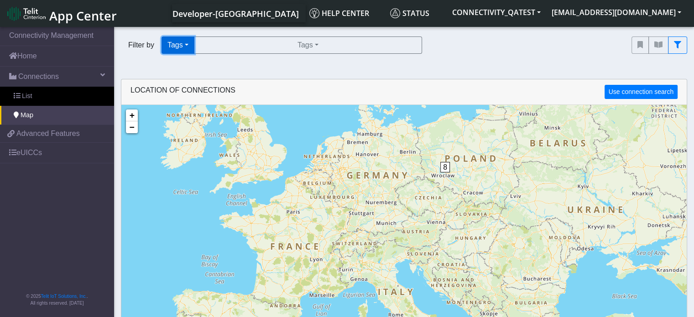
click at [180, 46] on button "Tags" at bounding box center [177, 44] width 33 height 17
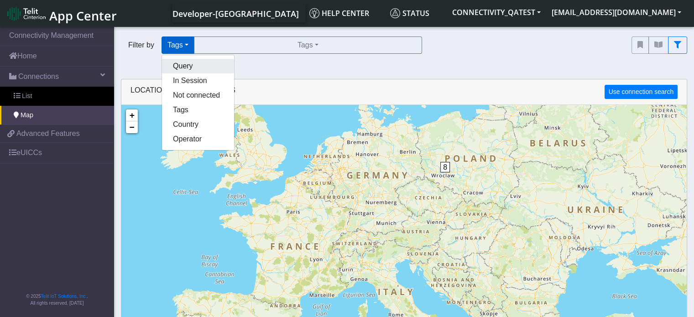
click at [182, 65] on button "Query" at bounding box center [198, 66] width 72 height 15
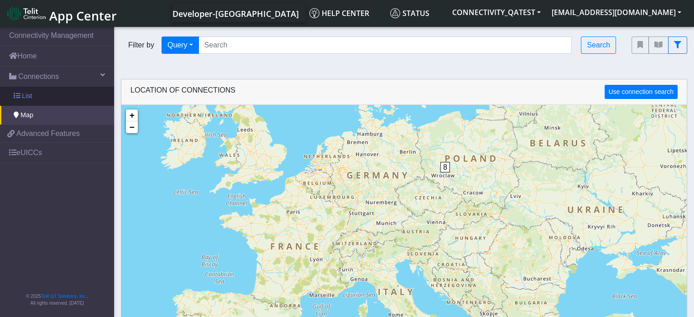
click at [26, 101] on link "List" at bounding box center [57, 96] width 114 height 19
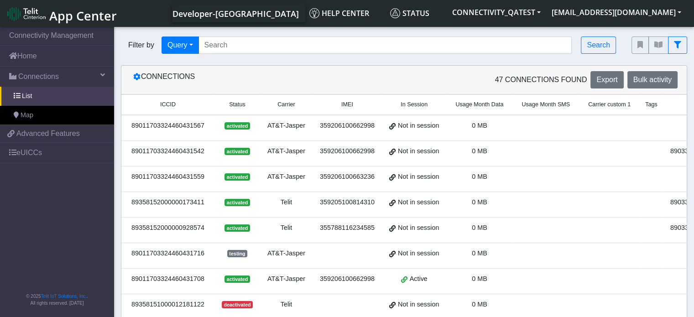
drag, startPoint x: 205, startPoint y: 132, endPoint x: 131, endPoint y: 129, distance: 73.9
click at [131, 129] on td "89011703324460431567" at bounding box center [167, 128] width 93 height 26
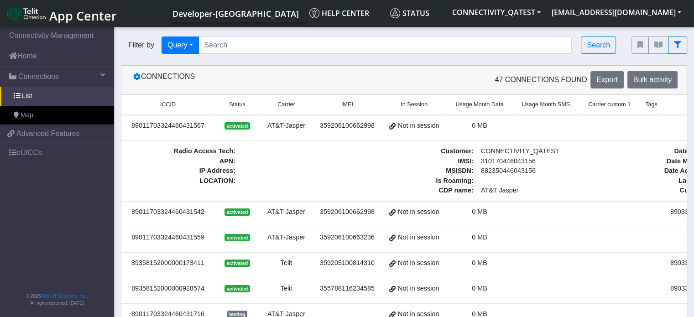
copy div "89011703324460431567"
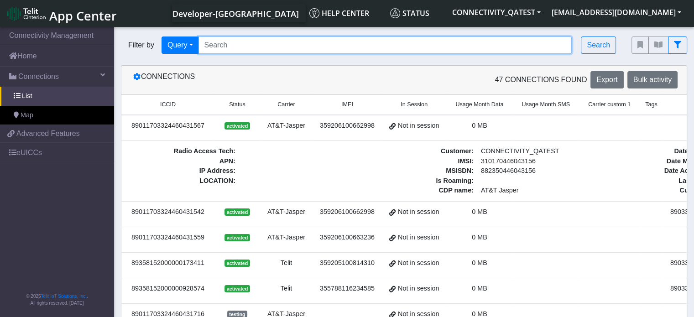
click at [284, 47] on input "Search..." at bounding box center [385, 44] width 374 height 17
paste input "89011703324460431567"
type input "89011703324460431567"
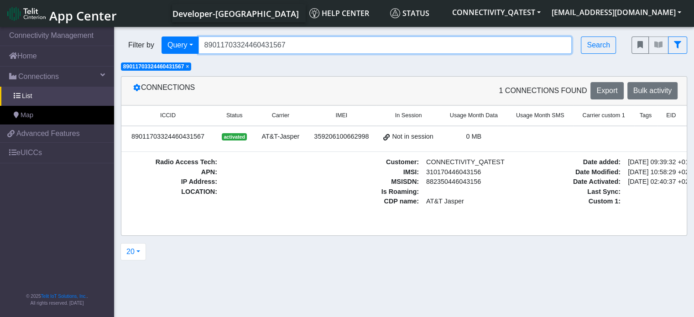
click at [290, 47] on input "89011703324460431567" at bounding box center [385, 44] width 374 height 17
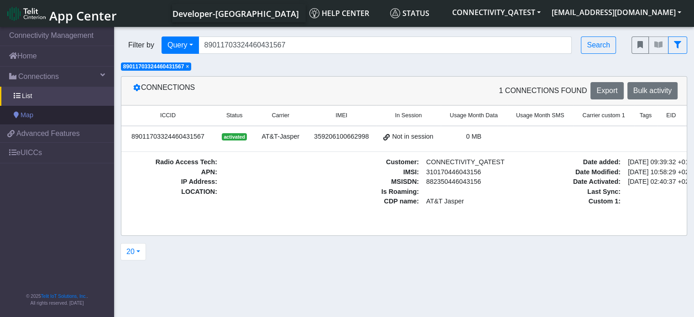
click at [78, 115] on link "Map" at bounding box center [57, 115] width 114 height 19
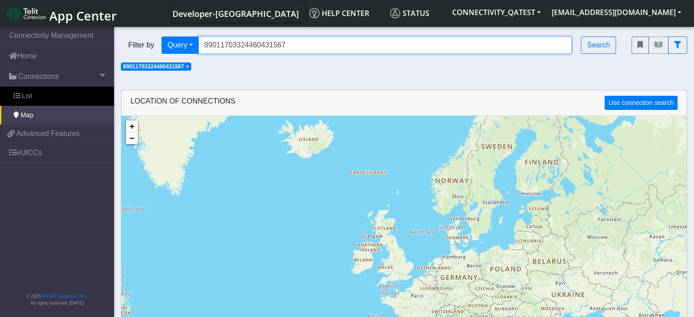
click at [295, 45] on input "89011703324460431567" at bounding box center [385, 44] width 374 height 17
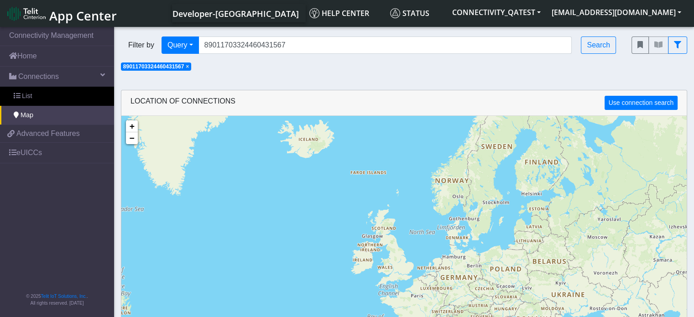
click at [189, 69] on span "×" at bounding box center [187, 66] width 3 height 6
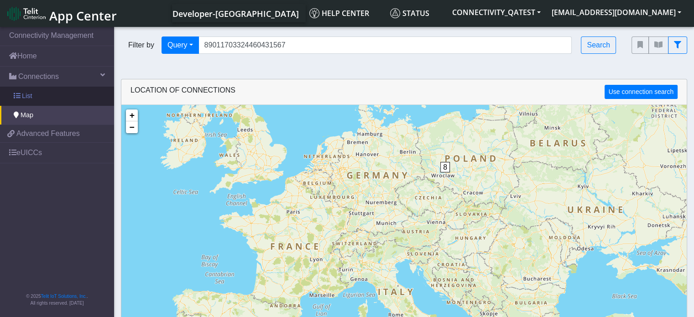
click at [40, 92] on link "List" at bounding box center [57, 96] width 114 height 19
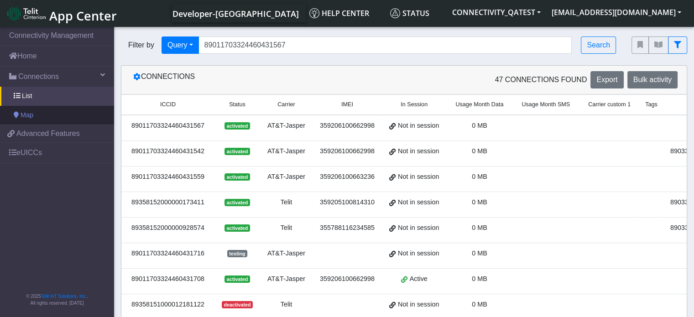
click at [57, 115] on link "Map" at bounding box center [57, 115] width 114 height 19
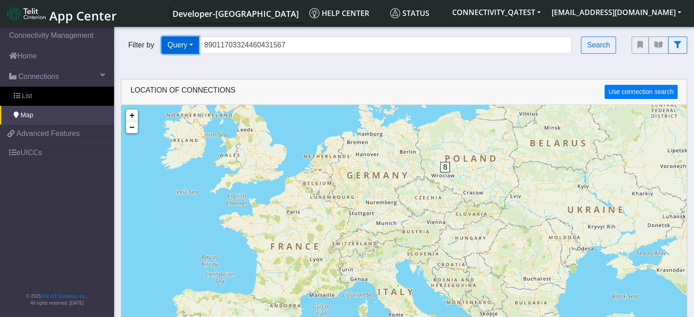
click at [195, 47] on button "Query" at bounding box center [179, 44] width 37 height 17
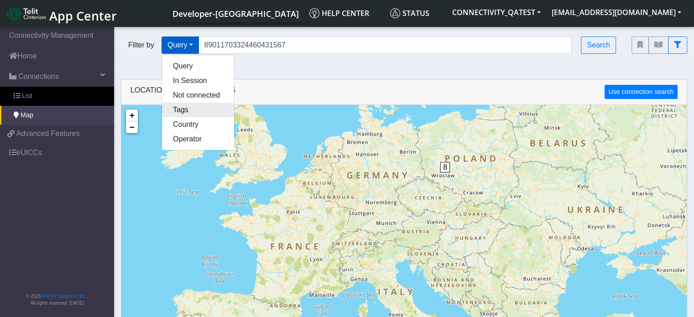
click at [185, 109] on button "Tags" at bounding box center [198, 110] width 72 height 15
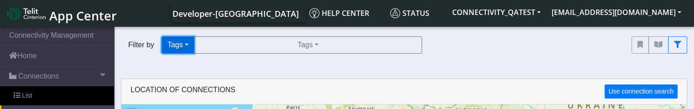
click at [193, 43] on button "Tags" at bounding box center [177, 44] width 33 height 17
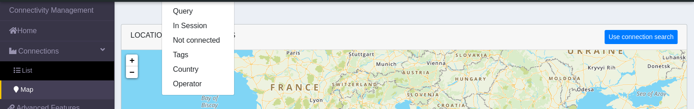
scroll to position [46, 0]
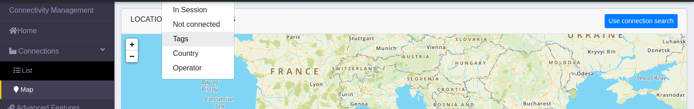
click at [186, 42] on button "Tags" at bounding box center [198, 39] width 72 height 15
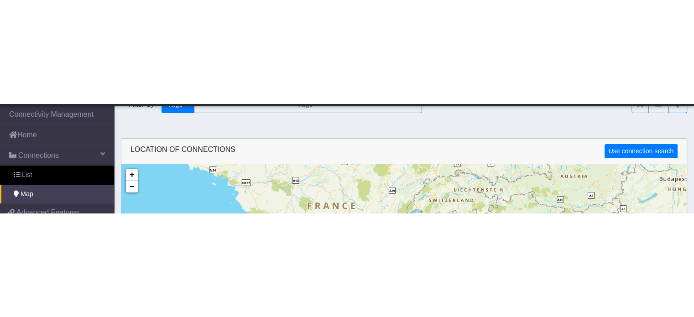
scroll to position [0, 0]
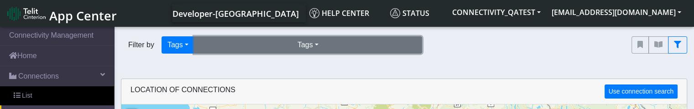
click at [318, 42] on button "Tags" at bounding box center [308, 44] width 228 height 17
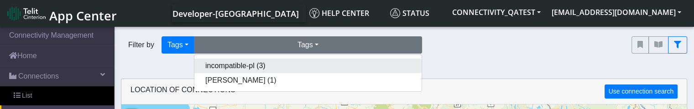
click at [304, 67] on button "incompatible-pl (3)" at bounding box center [307, 66] width 227 height 15
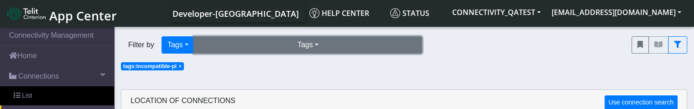
click at [305, 42] on button "Tags" at bounding box center [308, 44] width 228 height 17
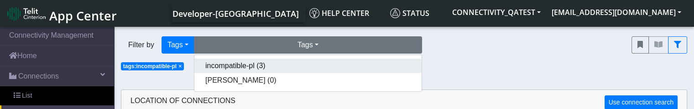
click at [283, 64] on button "incompatible-pl (3)" at bounding box center [307, 66] width 227 height 15
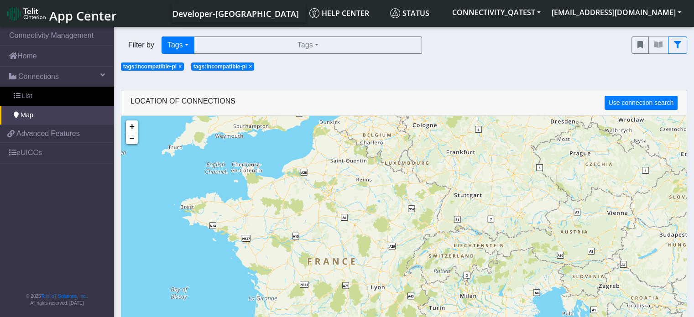
click at [92, 17] on span "App Center" at bounding box center [83, 15] width 68 height 17
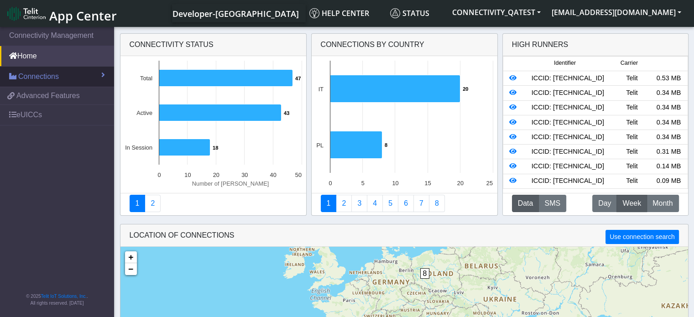
click at [77, 73] on link "Connections" at bounding box center [57, 77] width 114 height 20
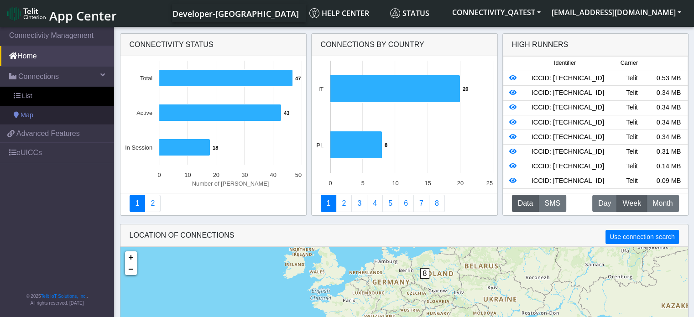
click at [62, 110] on link "Map" at bounding box center [57, 115] width 114 height 19
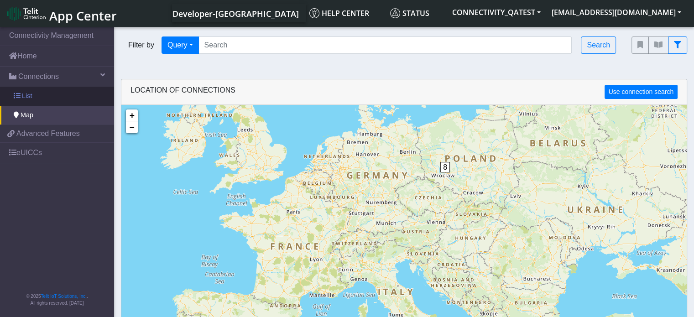
drag, startPoint x: 10, startPoint y: 92, endPoint x: 19, endPoint y: 88, distance: 9.2
click at [10, 92] on link "List" at bounding box center [57, 96] width 114 height 19
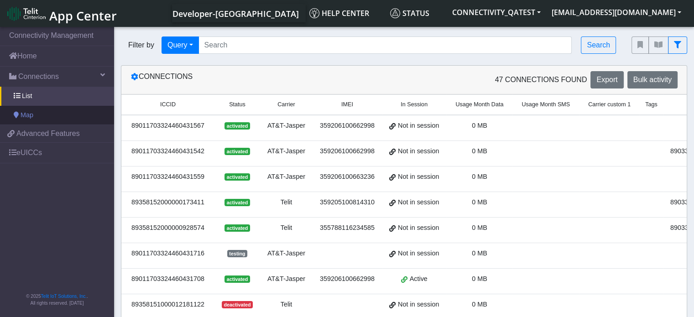
click at [36, 116] on link "Map" at bounding box center [57, 115] width 114 height 19
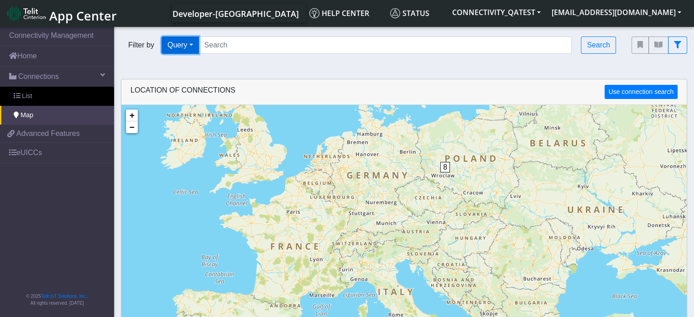
click at [187, 43] on button "Query" at bounding box center [179, 44] width 37 height 17
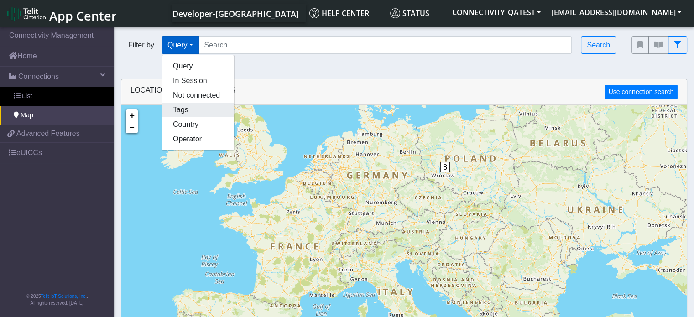
click at [185, 107] on button "Tags" at bounding box center [198, 110] width 72 height 15
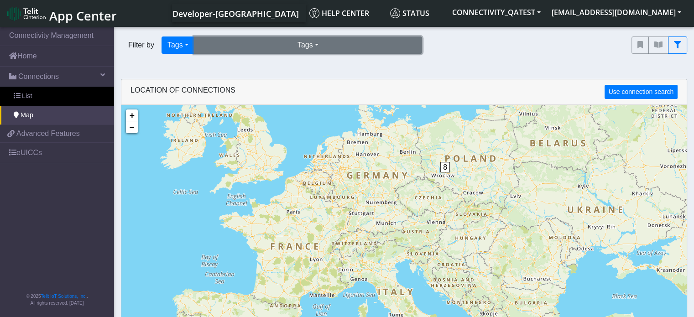
click at [268, 52] on button "Tags" at bounding box center [308, 44] width 228 height 17
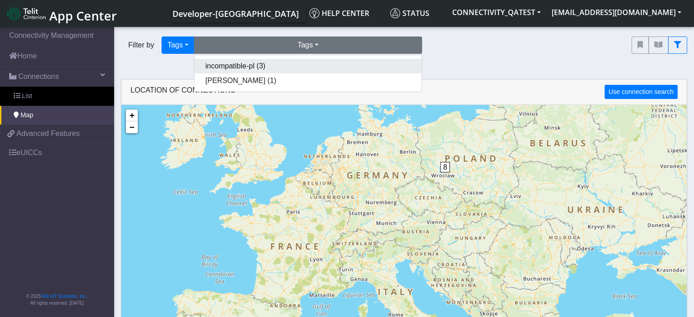
click at [260, 71] on button "incompatible-pl (3)" at bounding box center [307, 66] width 227 height 15
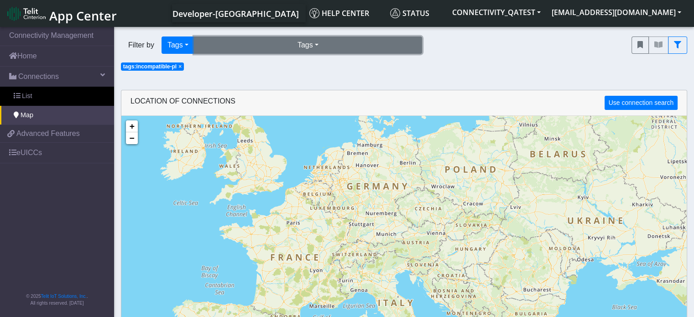
click at [306, 46] on button "Tags" at bounding box center [308, 44] width 228 height 17
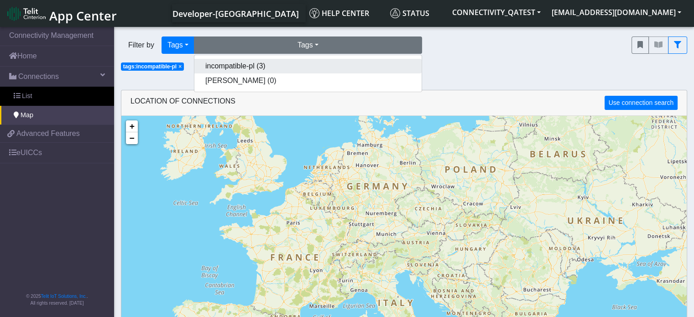
click at [297, 65] on button "incompatible-pl (3)" at bounding box center [307, 66] width 227 height 15
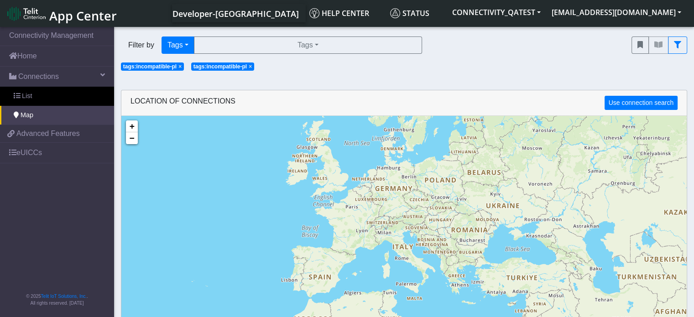
click at [250, 67] on span "×" at bounding box center [250, 66] width 3 height 6
click at [181, 68] on span "×" at bounding box center [179, 66] width 3 height 6
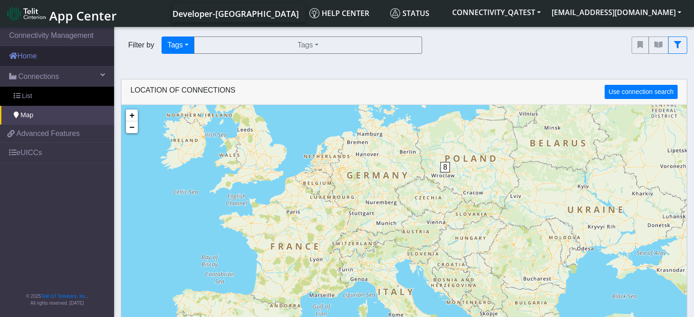
click at [17, 60] on link "Home" at bounding box center [57, 56] width 114 height 20
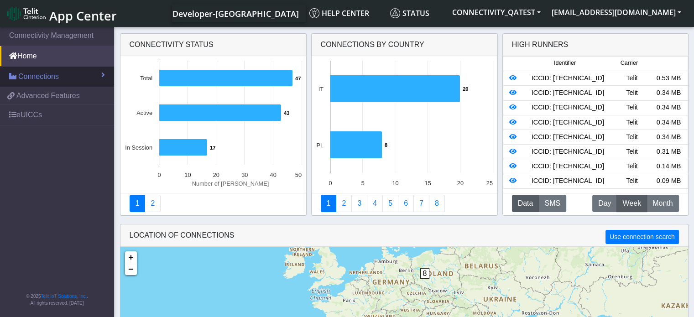
click at [55, 76] on span "Connections" at bounding box center [38, 76] width 41 height 11
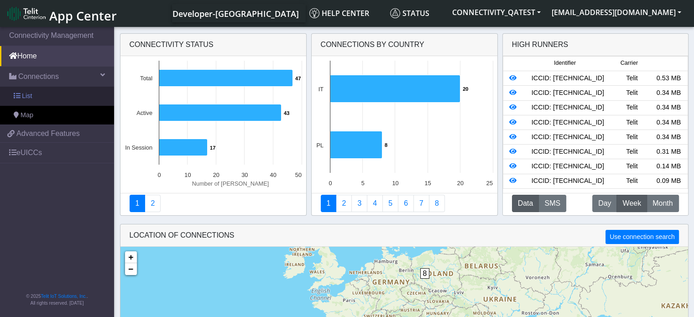
click at [50, 96] on link "List" at bounding box center [57, 96] width 114 height 19
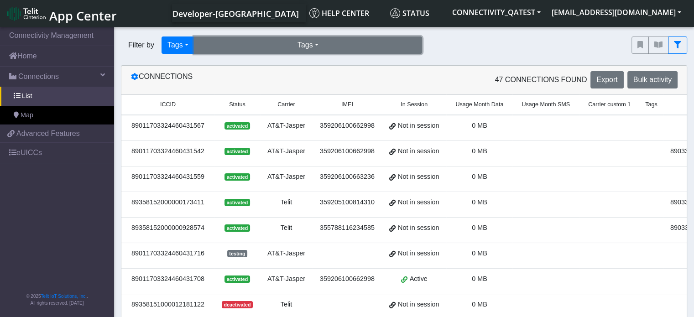
click at [341, 52] on button "Tags" at bounding box center [308, 44] width 228 height 17
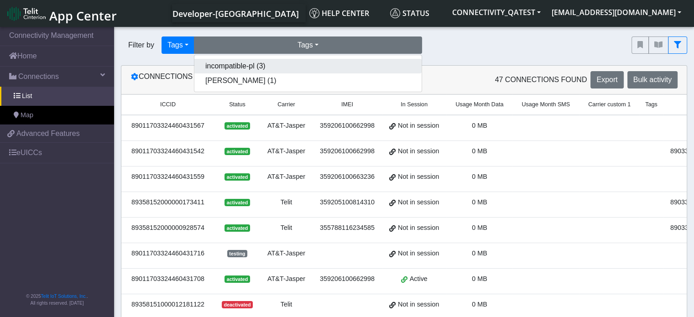
click at [307, 70] on button "incompatible-pl (3)" at bounding box center [307, 66] width 227 height 15
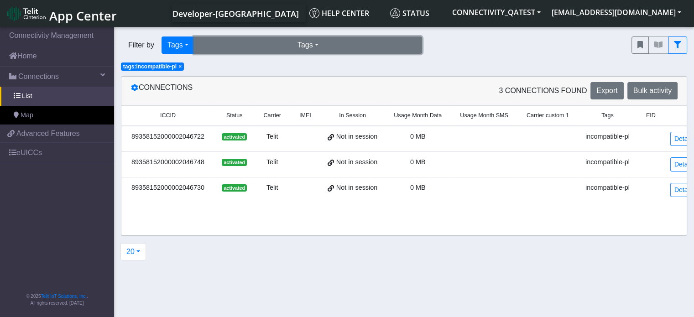
click at [309, 49] on button "Tags" at bounding box center [308, 44] width 228 height 17
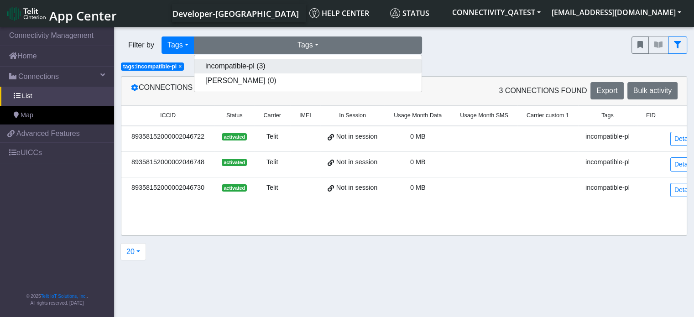
click at [301, 63] on button "incompatible-pl (3)" at bounding box center [307, 66] width 227 height 15
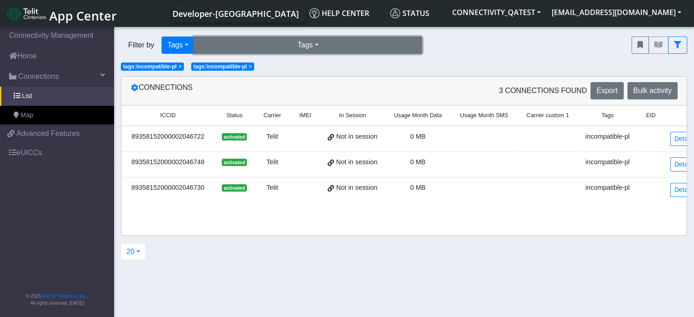
click at [307, 51] on button "Tags" at bounding box center [308, 44] width 228 height 17
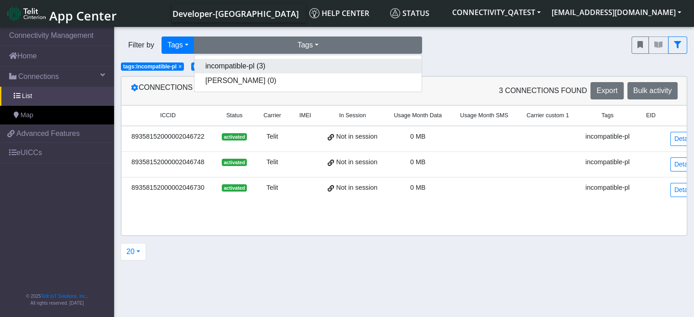
click at [288, 68] on button "incompatible-pl (3)" at bounding box center [307, 66] width 227 height 15
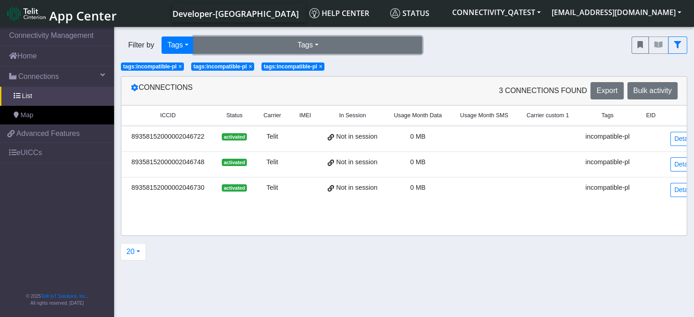
click at [310, 48] on button "Tags" at bounding box center [308, 44] width 228 height 17
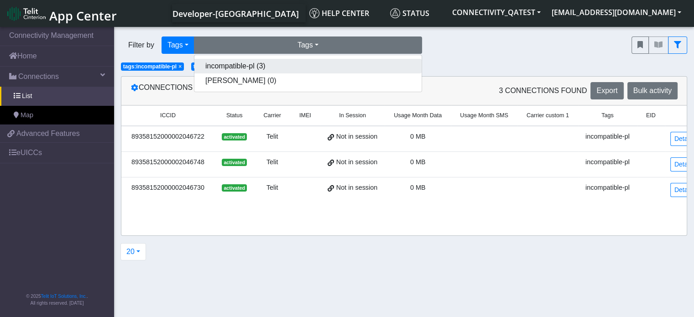
click at [305, 67] on button "incompatible-pl (3)" at bounding box center [307, 66] width 227 height 15
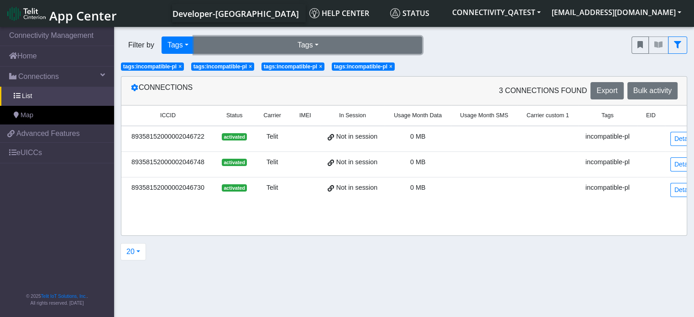
click at [315, 45] on button "Tags" at bounding box center [308, 44] width 228 height 17
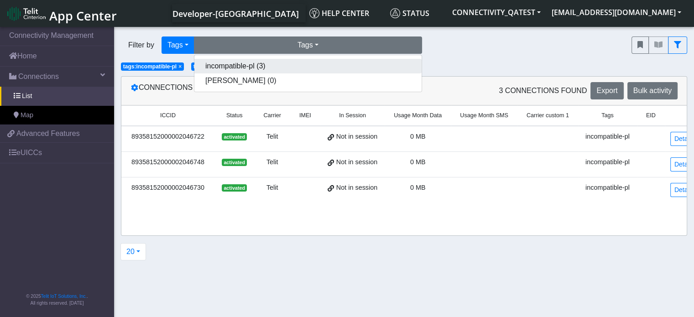
click at [308, 63] on button "incompatible-pl (3)" at bounding box center [307, 66] width 227 height 15
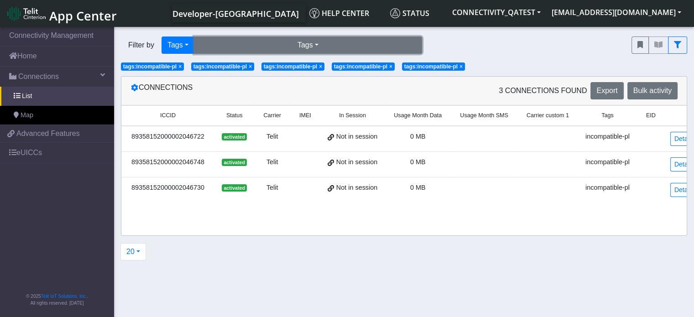
click at [313, 49] on button "Tags" at bounding box center [308, 44] width 228 height 17
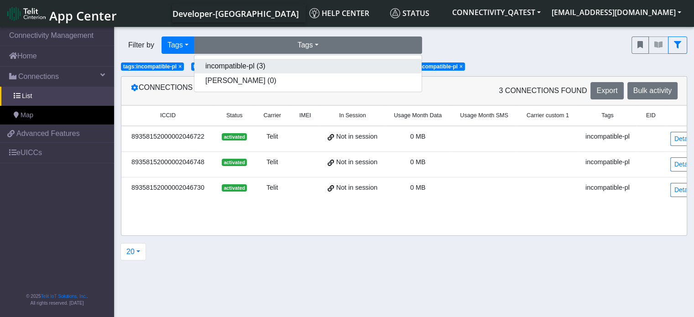
click at [309, 65] on button "incompatible-pl (3)" at bounding box center [307, 66] width 227 height 15
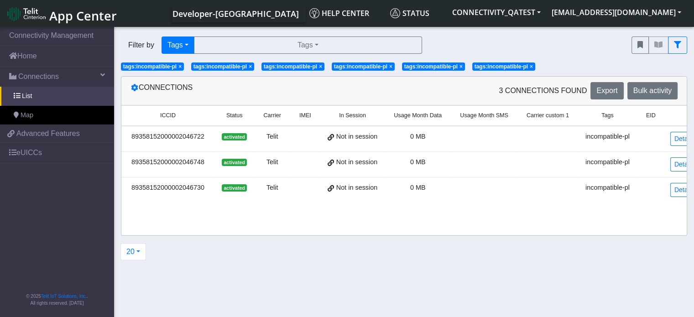
click at [250, 66] on span "×" at bounding box center [250, 66] width 3 height 6
click at [322, 67] on span "×" at bounding box center [320, 66] width 3 height 6
click at [249, 65] on span "×" at bounding box center [250, 66] width 3 height 6
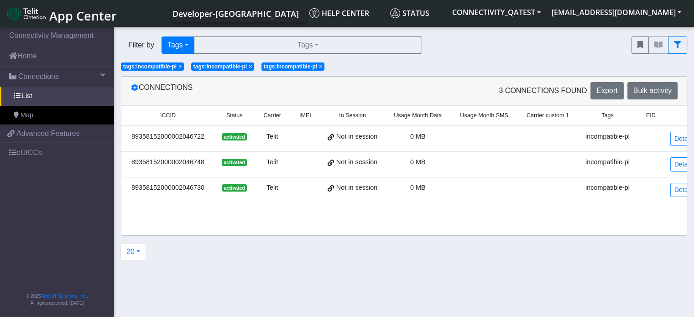
click at [252, 66] on span "×" at bounding box center [250, 66] width 3 height 6
click at [181, 68] on span "×" at bounding box center [179, 66] width 3 height 6
